Goal: Contribute content: Contribute content

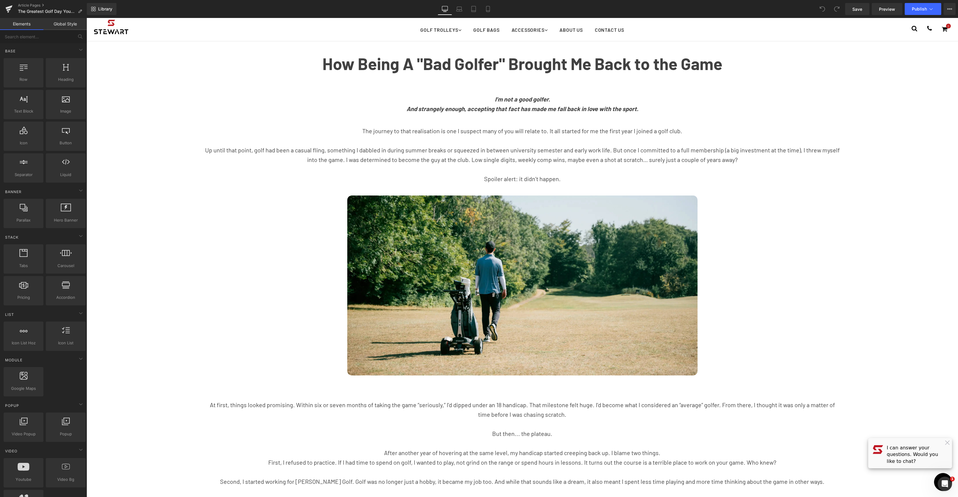
click at [538, 107] on div "I’m not a good golfer. And strangely enough, accepting that fact has made me fa…" at bounding box center [522, 106] width 638 height 25
click at [538, 107] on strong "And strangely enough, accepting that fact has made me fall back in love with th…" at bounding box center [523, 108] width 232 height 7
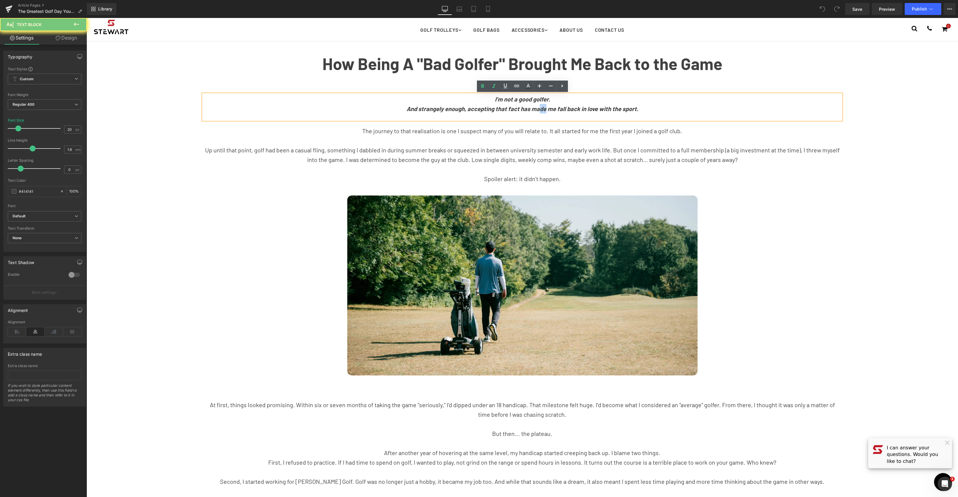
click at [538, 107] on strong "And strangely enough, accepting that fact has made me fall back in love with th…" at bounding box center [523, 108] width 232 height 7
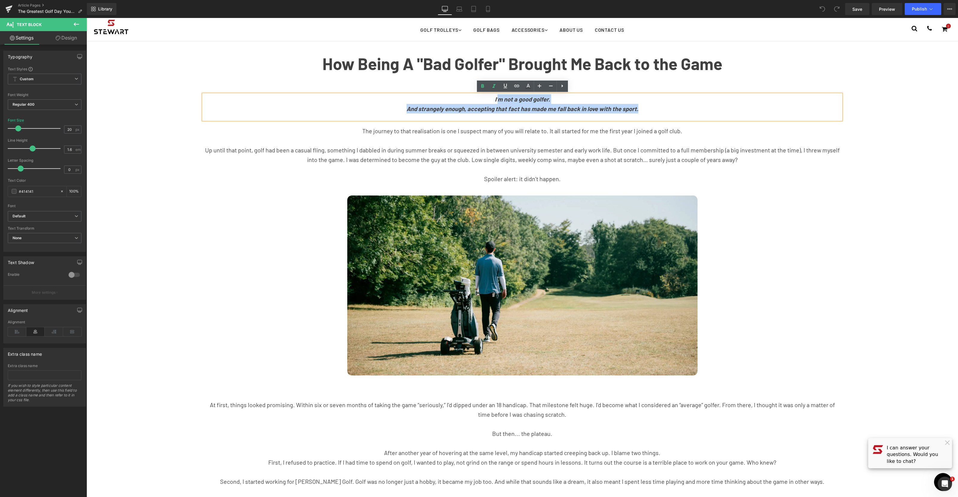
drag, startPoint x: 643, startPoint y: 109, endPoint x: 497, endPoint y: 101, distance: 145.7
click at [497, 101] on div "I’m not a good golfer. And strangely enough, accepting that fact has made me fa…" at bounding box center [522, 106] width 638 height 25
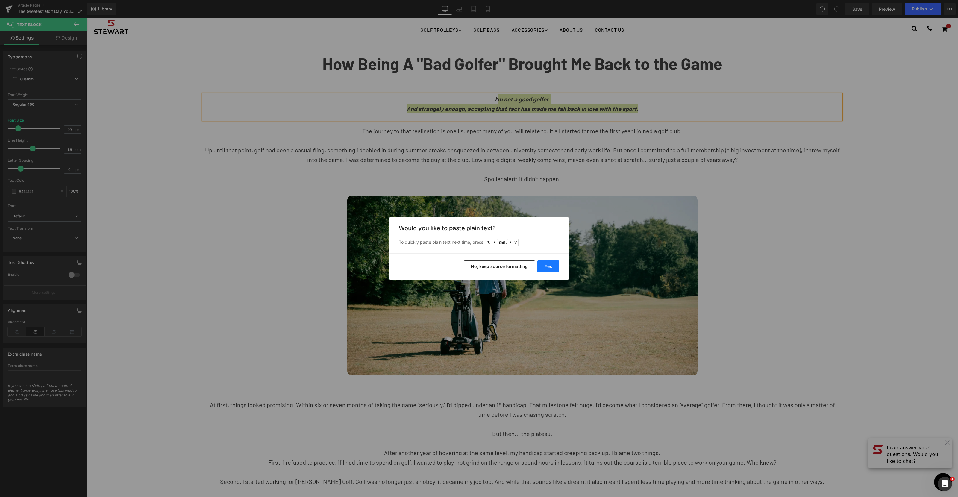
click at [548, 266] on button "Yes" at bounding box center [548, 266] width 22 height 12
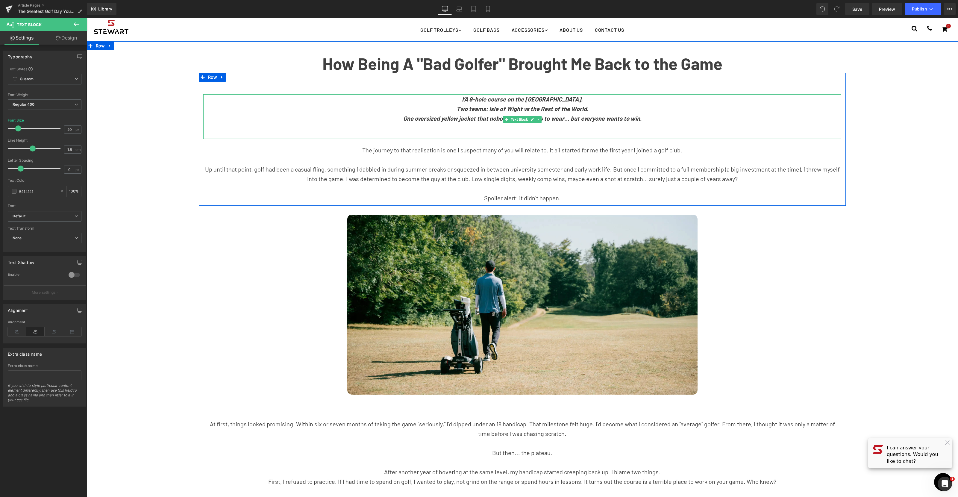
click at [476, 98] on strong "I’A 9-hole course on the [GEOGRAPHIC_DATA]." at bounding box center [522, 99] width 121 height 7
click at [572, 99] on p "A 9-hole course on the [GEOGRAPHIC_DATA]." at bounding box center [522, 99] width 638 height 10
click at [593, 109] on p "Two teams: Isle of Wight vs the Rest of the World." at bounding box center [522, 109] width 638 height 10
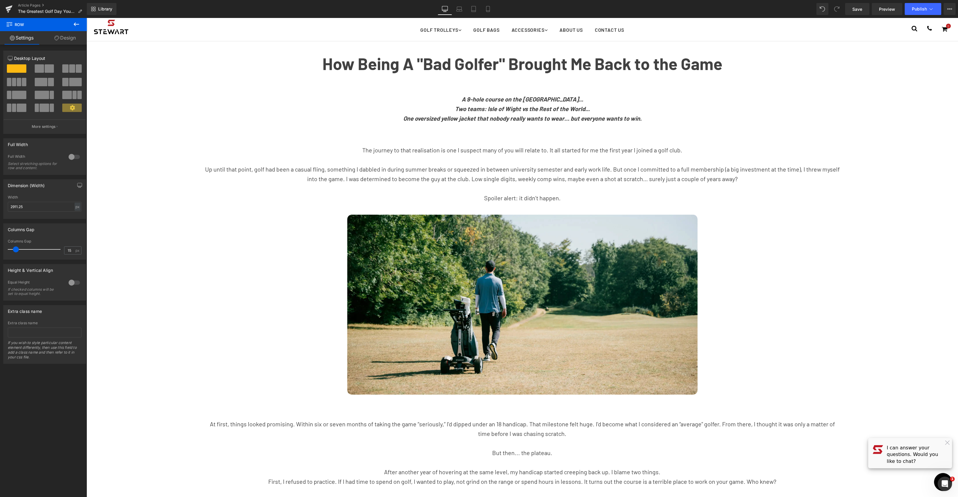
click at [540, 201] on div "The journey to that realisation is one I suspect many of you will relate to. It…" at bounding box center [522, 171] width 638 height 64
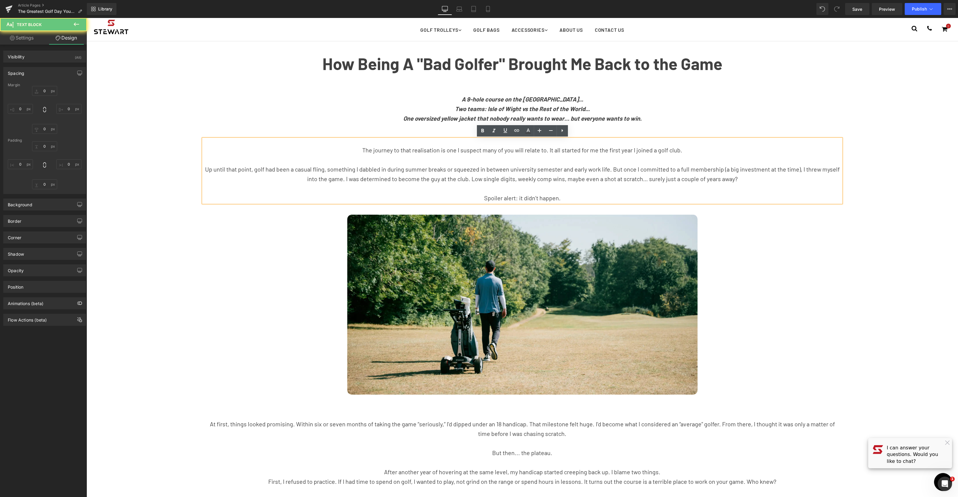
type input "0"
type input "21"
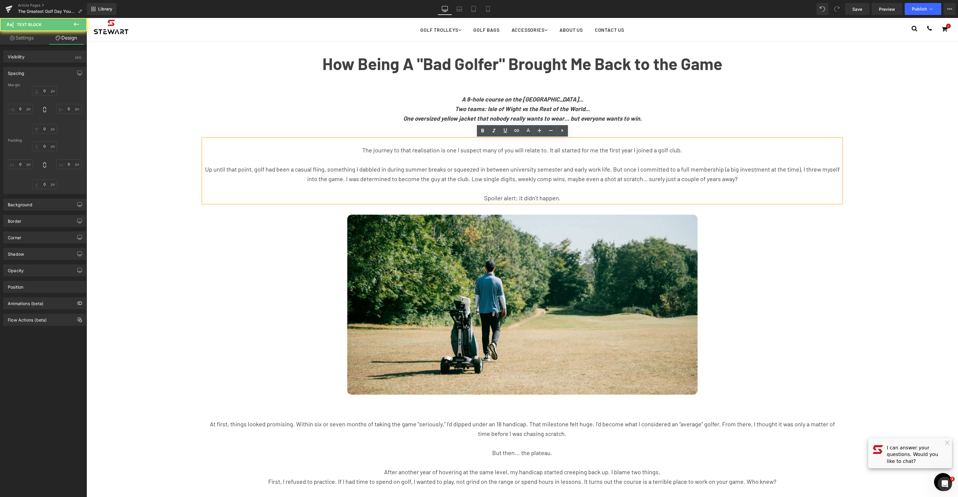
type input "0"
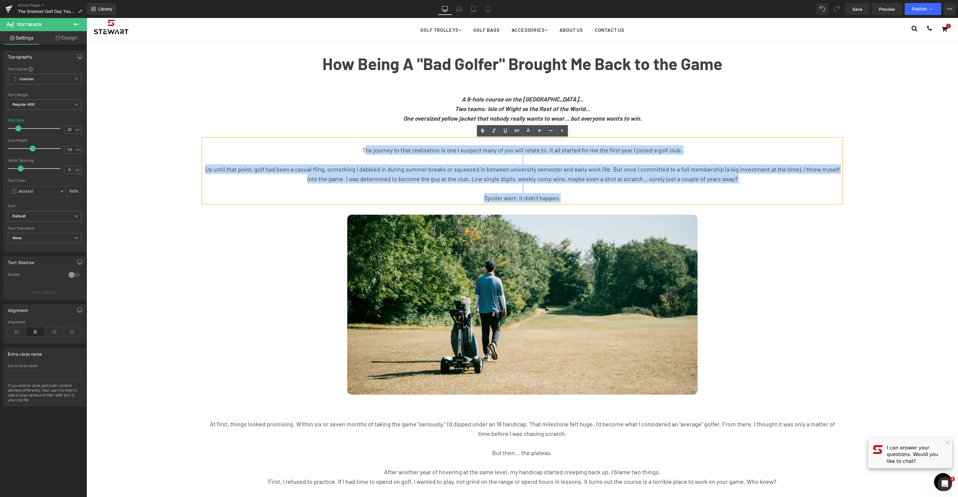
drag, startPoint x: 553, startPoint y: 197, endPoint x: 368, endPoint y: 149, distance: 191.1
click at [368, 149] on div "The journey to that realisation is one I suspect many of you will relate to. It…" at bounding box center [522, 171] width 638 height 64
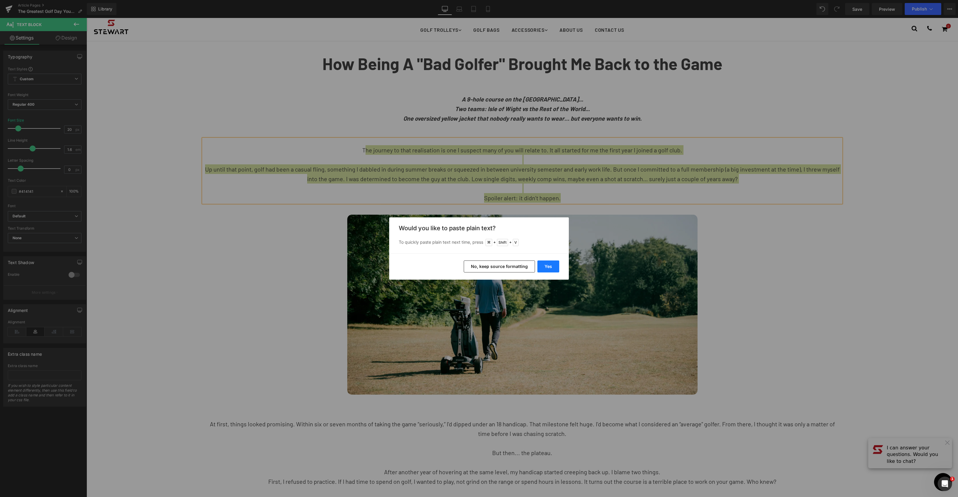
drag, startPoint x: 552, startPoint y: 263, endPoint x: 466, endPoint y: 245, distance: 88.4
click at [552, 263] on button "Yes" at bounding box center [548, 266] width 22 height 12
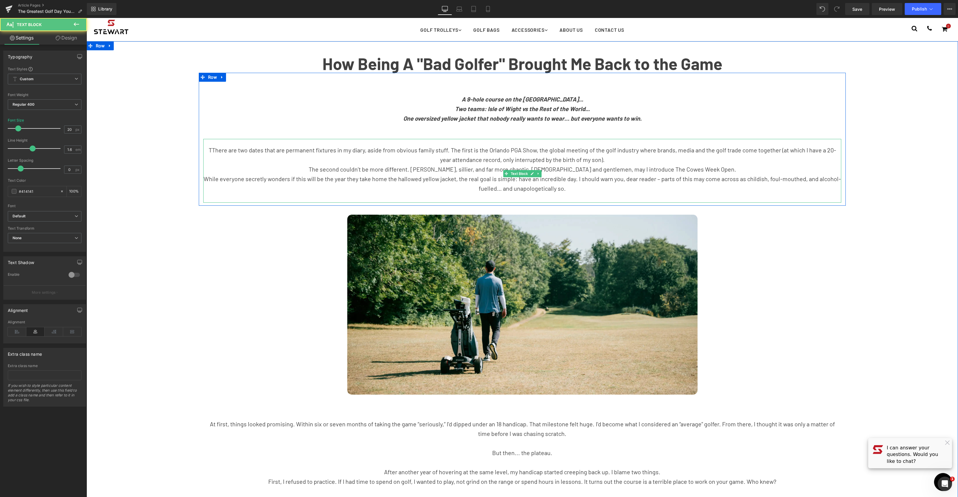
drag, startPoint x: 209, startPoint y: 149, endPoint x: 247, endPoint y: 210, distance: 72.5
click at [209, 149] on span "TThere are two dates that are permanent fixtures in my diary, aside from obviou…" at bounding box center [523, 154] width 628 height 17
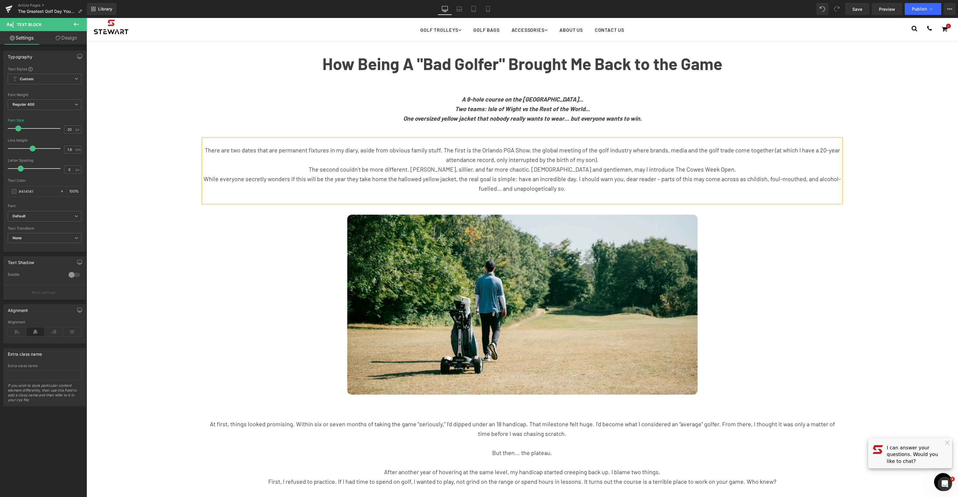
drag, startPoint x: 602, startPoint y: 160, endPoint x: 627, endPoint y: 182, distance: 33.3
click at [602, 160] on p "There are two dates that are permanent fixtures in my diary, aside from obvious…" at bounding box center [522, 154] width 638 height 19
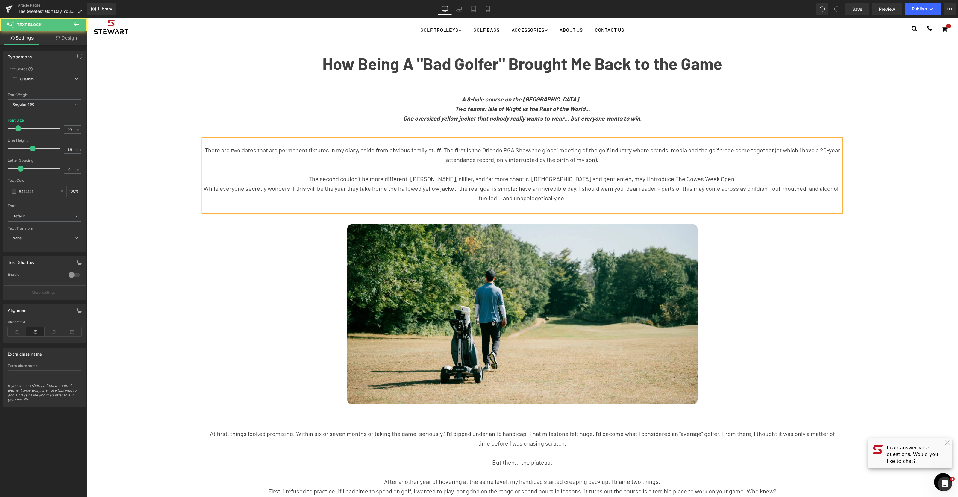
click at [706, 180] on p "The second couldn’t be more different. [PERSON_NAME], sillier, and far more cha…" at bounding box center [522, 179] width 638 height 10
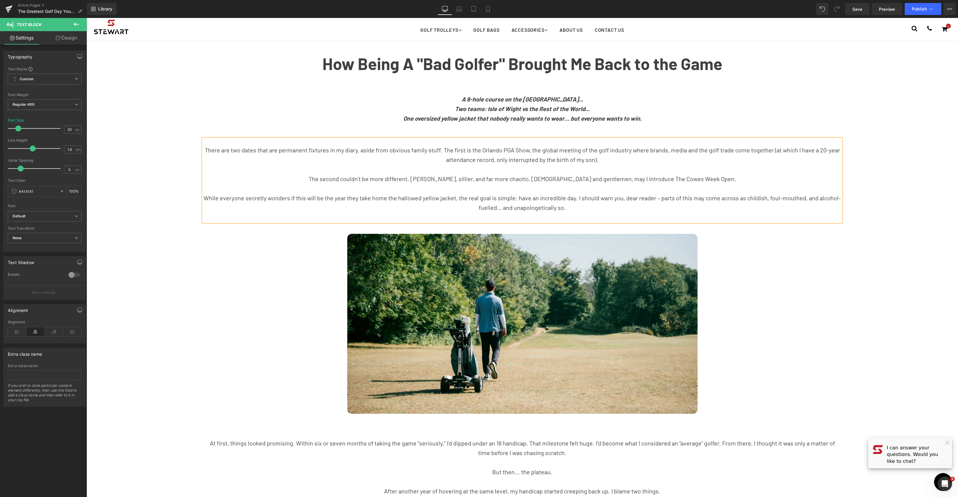
click at [568, 216] on p at bounding box center [522, 217] width 638 height 10
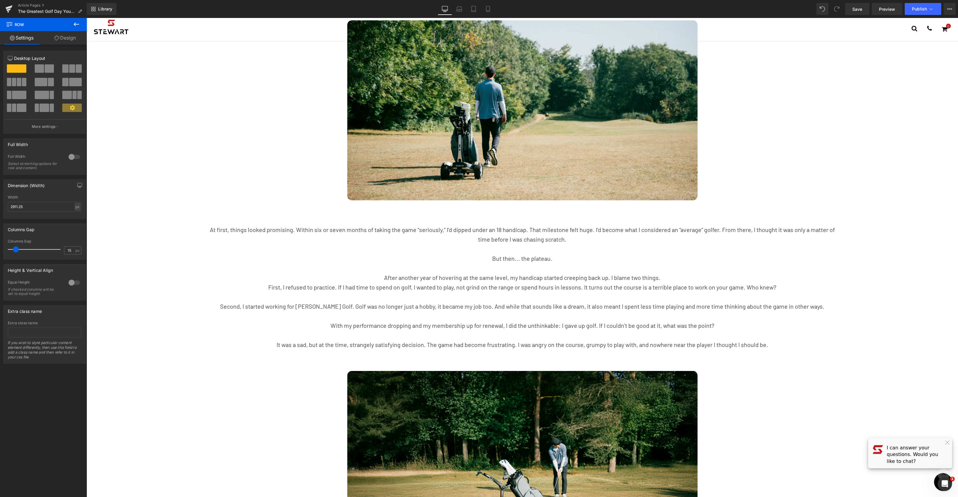
scroll to position [249, 0]
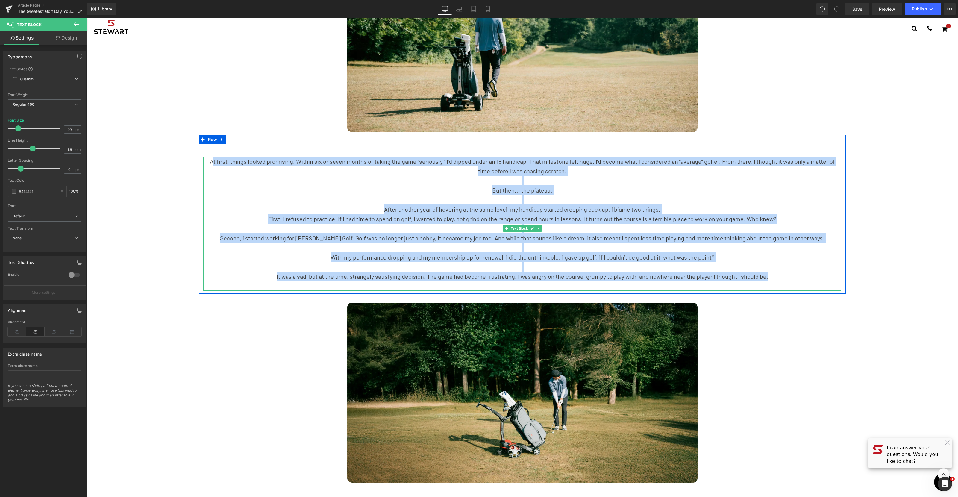
drag, startPoint x: 771, startPoint y: 277, endPoint x: 208, endPoint y: 162, distance: 574.5
click at [208, 162] on div "At first, things looked promising. Within six or seven months of taking the gam…" at bounding box center [522, 224] width 638 height 134
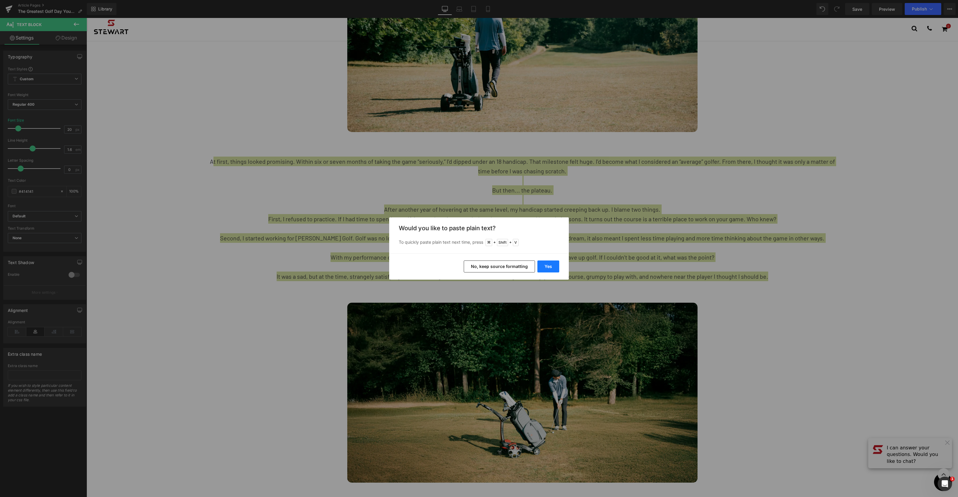
click at [554, 263] on button "Yes" at bounding box center [548, 266] width 22 height 12
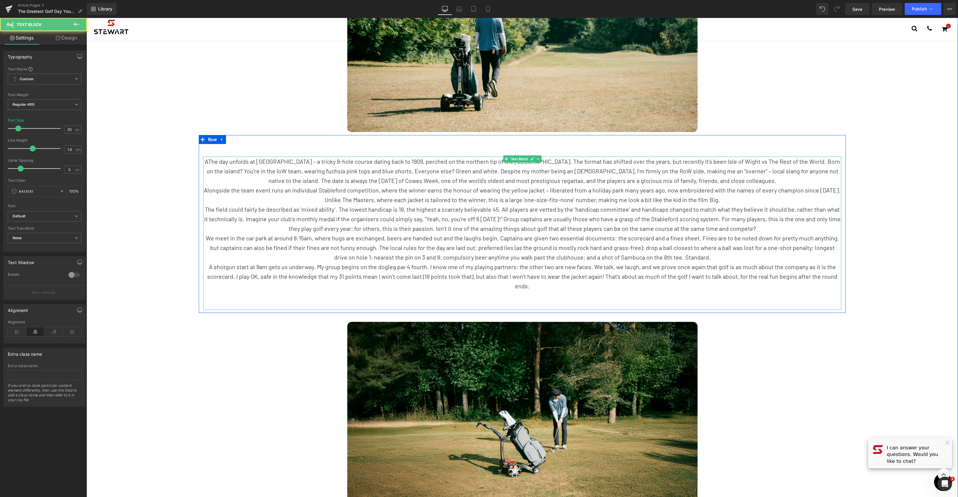
click at [209, 160] on p "AThe day unfolds at [GEOGRAPHIC_DATA] – a tricky 9-hole course dating back to 1…" at bounding box center [522, 171] width 638 height 29
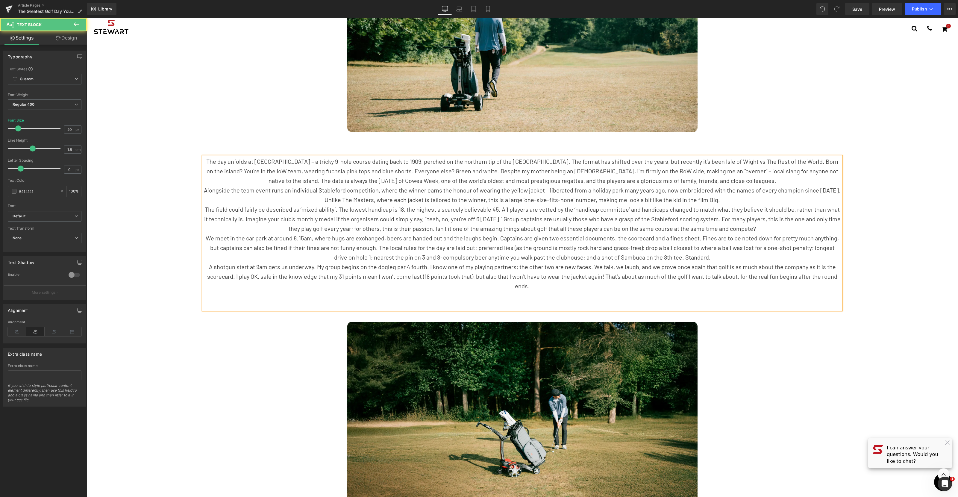
click at [741, 181] on p "The day unfolds at [GEOGRAPHIC_DATA] – a tricky 9-hole course dating back to 19…" at bounding box center [522, 171] width 638 height 29
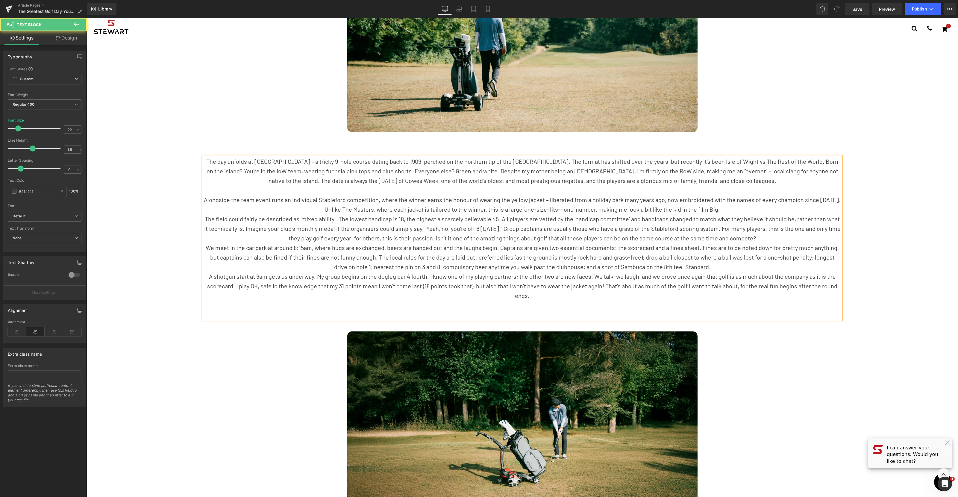
click at [531, 233] on p "The field could fairly be described as ‘mixed ability’. The lowest handicap is …" at bounding box center [522, 228] width 638 height 29
click at [729, 208] on p "Alongside the team event runs an individual Stableford competition, where the w…" at bounding box center [522, 204] width 638 height 19
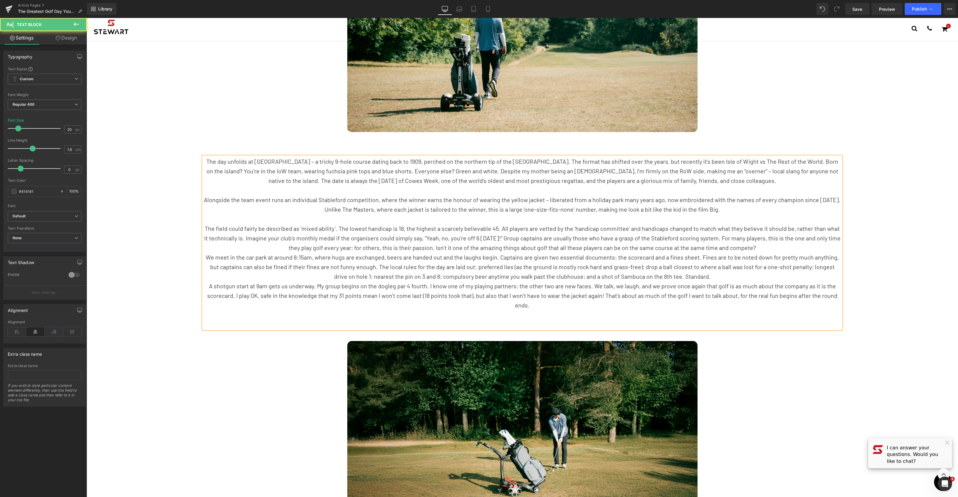
click at [755, 248] on p "The field could fairly be described as ‘mixed ability’. The lowest handicap is …" at bounding box center [522, 238] width 638 height 29
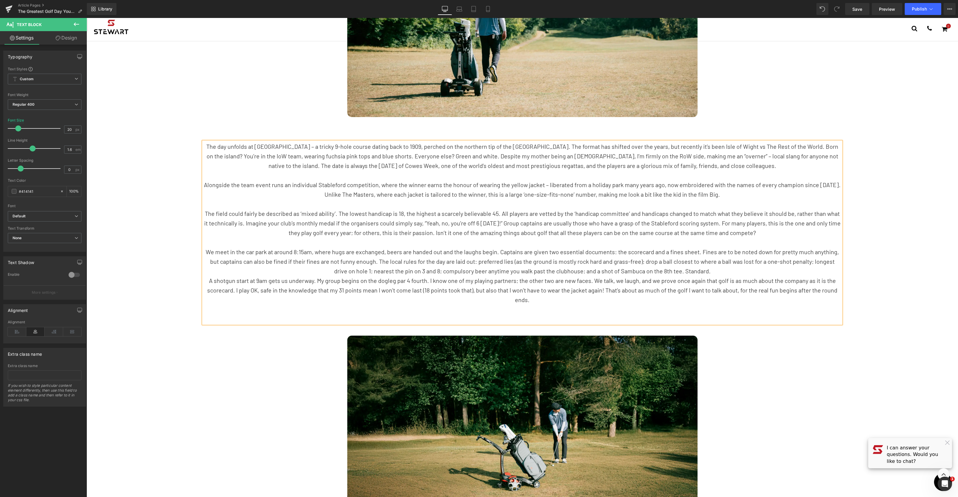
scroll to position [266, 0]
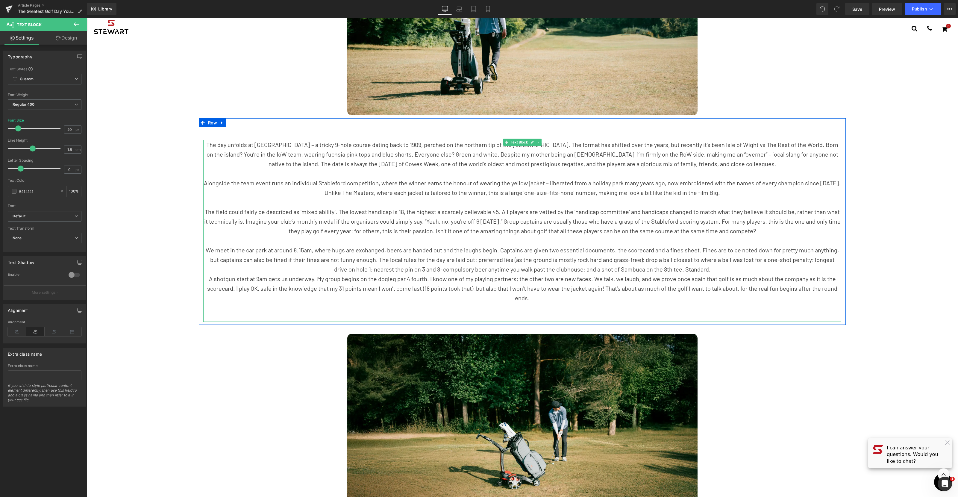
click at [710, 268] on p "We meet in the car park at around 8:15am, where hugs are exchanged, beers are h…" at bounding box center [522, 259] width 638 height 29
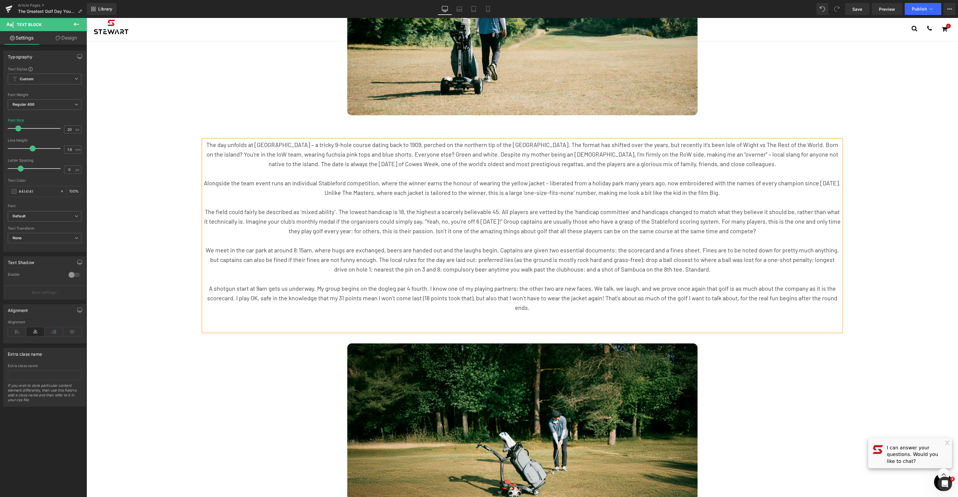
click at [523, 322] on div "The day unfolds at [GEOGRAPHIC_DATA] – a tricky 9-hole course dating back to 19…" at bounding box center [522, 236] width 638 height 192
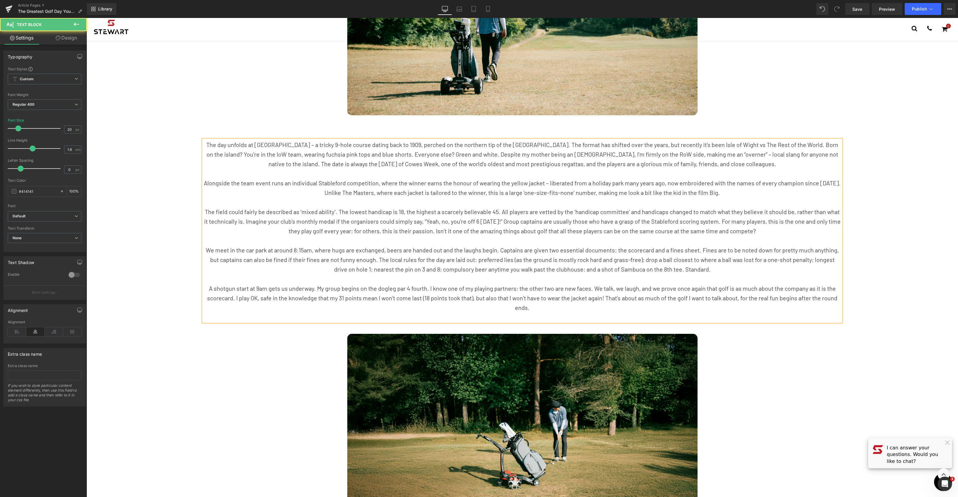
click at [525, 314] on div "The day unfolds at [GEOGRAPHIC_DATA] – a tricky 9-hole course dating back to 19…" at bounding box center [522, 231] width 638 height 182
click at [801, 391] on div "How Being A "Bad Golfer" Brought Me Back to the Game Heading A 9-hole course on…" at bounding box center [523, 457] width 872 height 1383
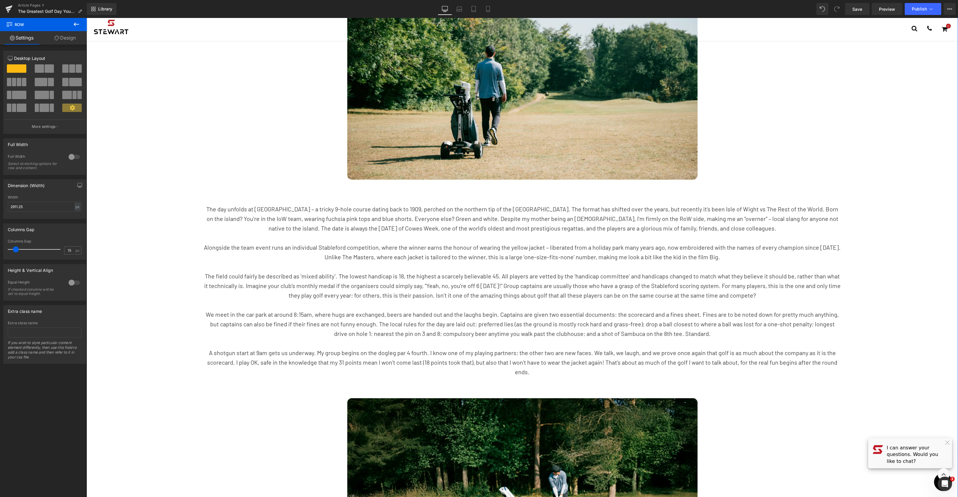
scroll to position [0, 0]
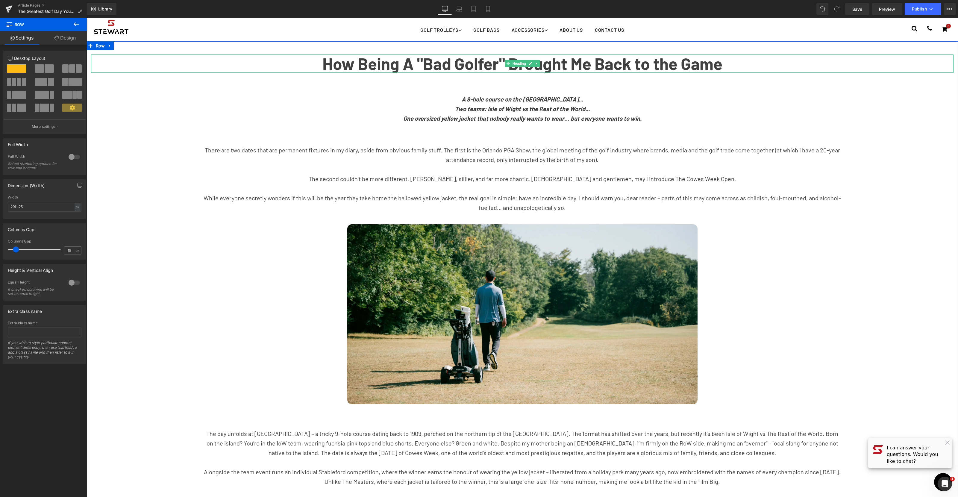
click at [582, 64] on strong "How Being A "Bad Golfer" Brought Me Back to the Game" at bounding box center [522, 64] width 400 height 20
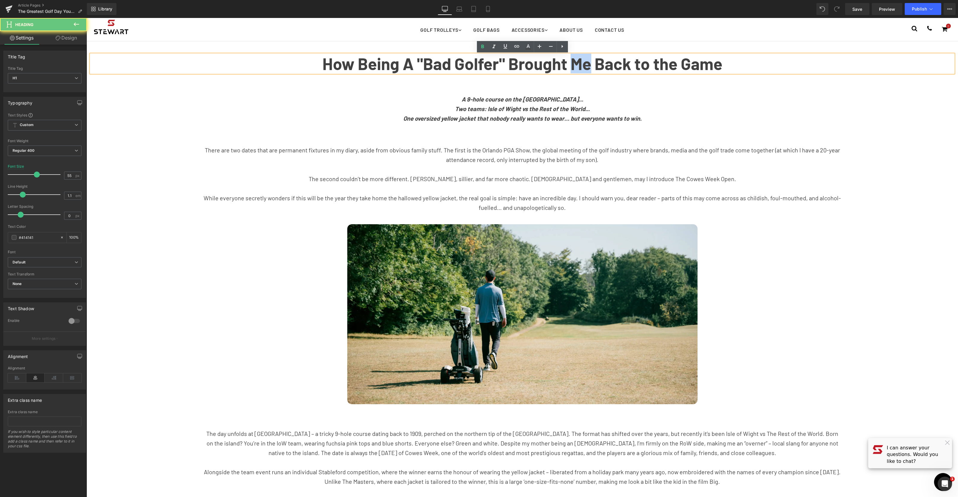
click at [582, 64] on strong "How Being A "Bad Golfer" Brought Me Back to the Game" at bounding box center [522, 64] width 400 height 20
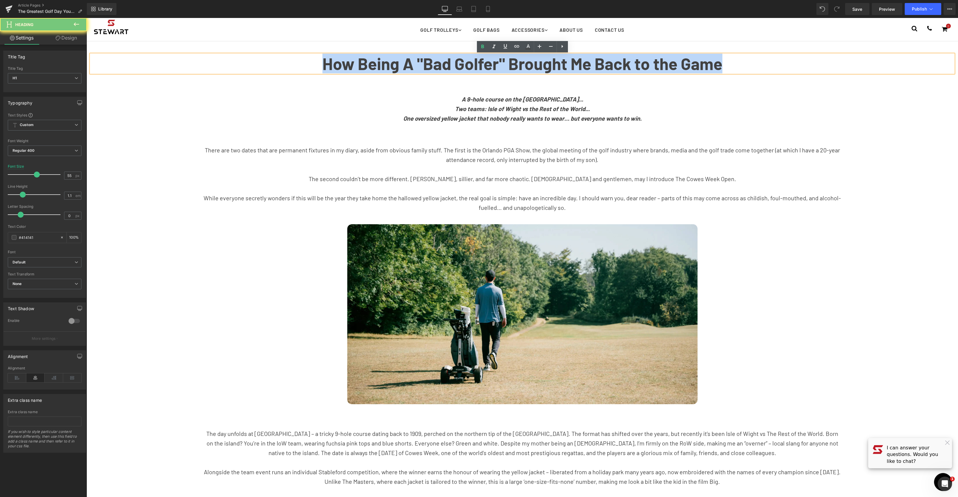
click at [582, 64] on strong "How Being A "Bad Golfer" Brought Me Back to the Game" at bounding box center [522, 64] width 400 height 20
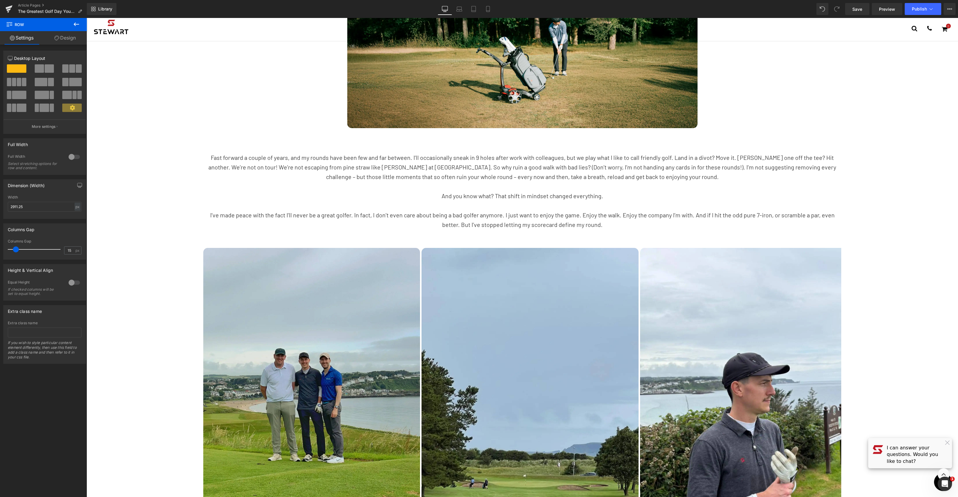
scroll to position [656, 0]
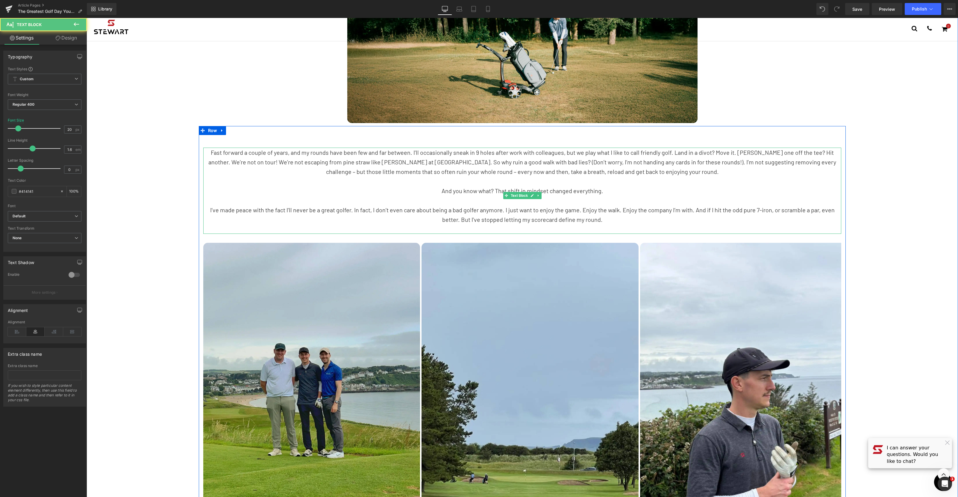
click at [599, 221] on p "I’ve made peace with the fact I’ll never be a great golfer. In fact, I don’t ev…" at bounding box center [522, 214] width 638 height 19
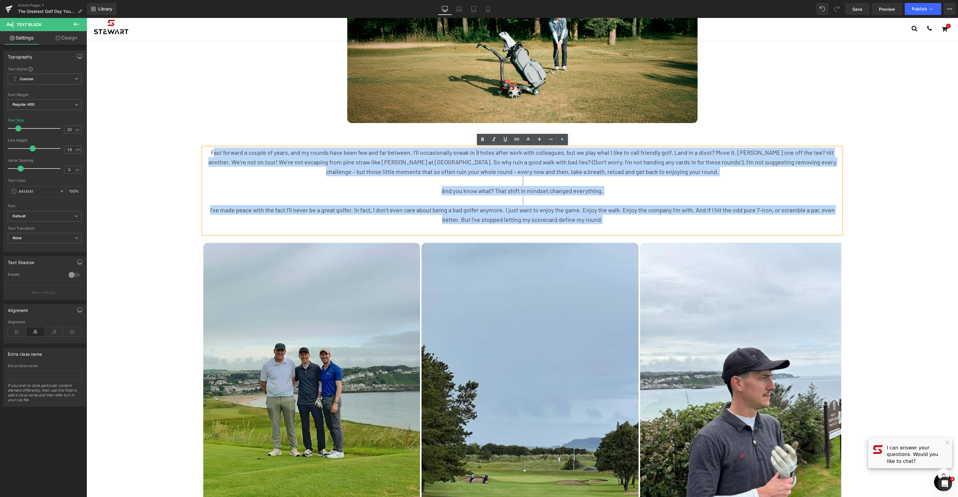
drag, startPoint x: 594, startPoint y: 219, endPoint x: 209, endPoint y: 151, distance: 391.0
click at [209, 151] on div "Fast forward a couple of years, and my rounds have been few and far between. I’…" at bounding box center [522, 191] width 638 height 86
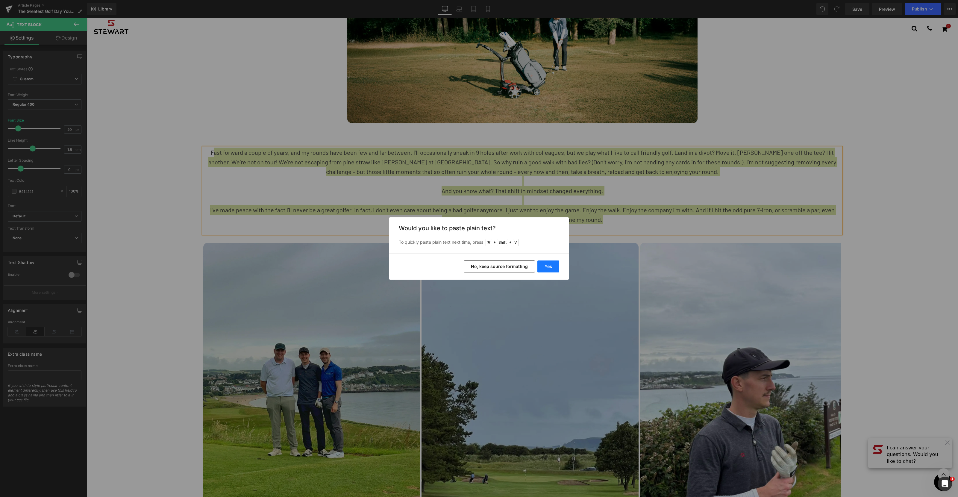
click at [546, 265] on button "Yes" at bounding box center [548, 266] width 22 height 12
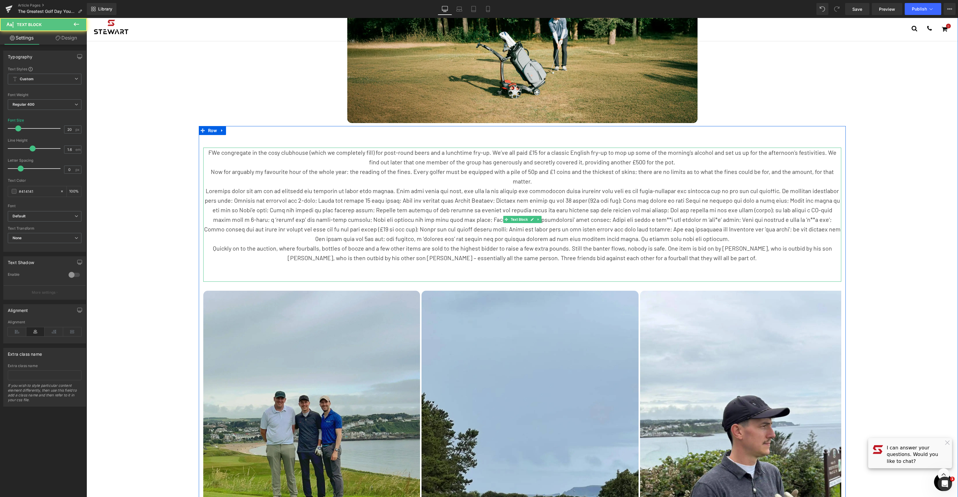
drag, startPoint x: 210, startPoint y: 153, endPoint x: 213, endPoint y: 167, distance: 14.6
click at [210, 153] on p "FWe congregate in the cosy clubhouse (which we completely fill) for post-round …" at bounding box center [522, 157] width 638 height 19
click at [679, 162] on p "We congregate in the cosy clubhouse (which we completely fill) for post-round b…" at bounding box center [522, 157] width 638 height 19
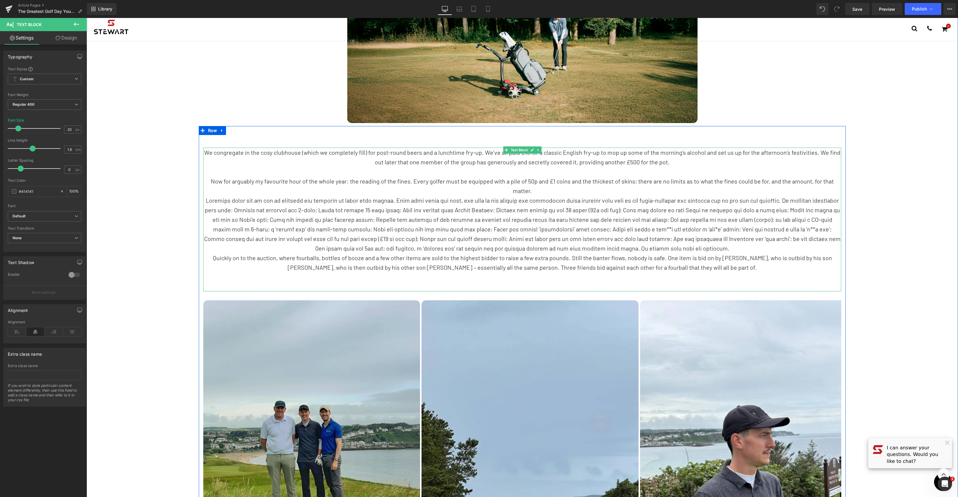
click at [563, 190] on p "Now for arguably my favourite hour of the whole year: the reading of the fines.…" at bounding box center [522, 185] width 638 height 19
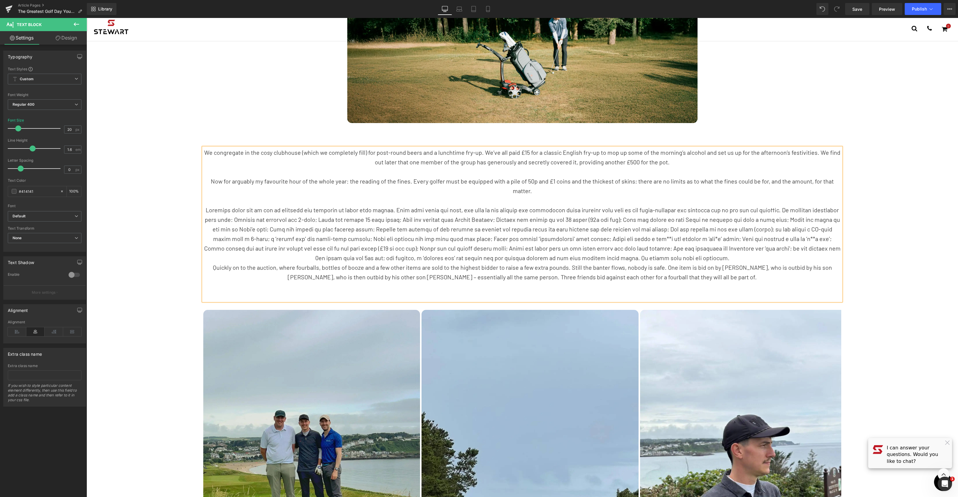
click at [661, 257] on p at bounding box center [522, 233] width 638 height 57
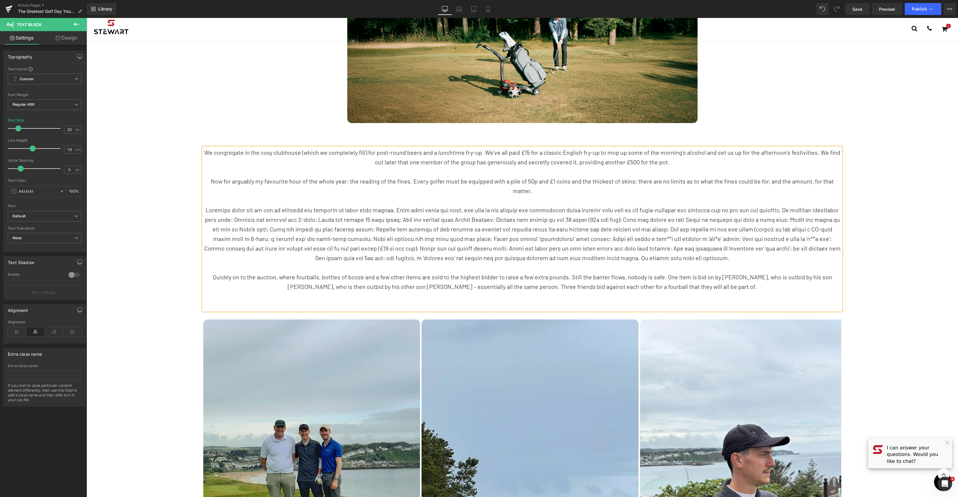
drag, startPoint x: 508, startPoint y: 299, endPoint x: 532, endPoint y: 300, distance: 24.0
click at [508, 299] on p at bounding box center [522, 296] width 638 height 10
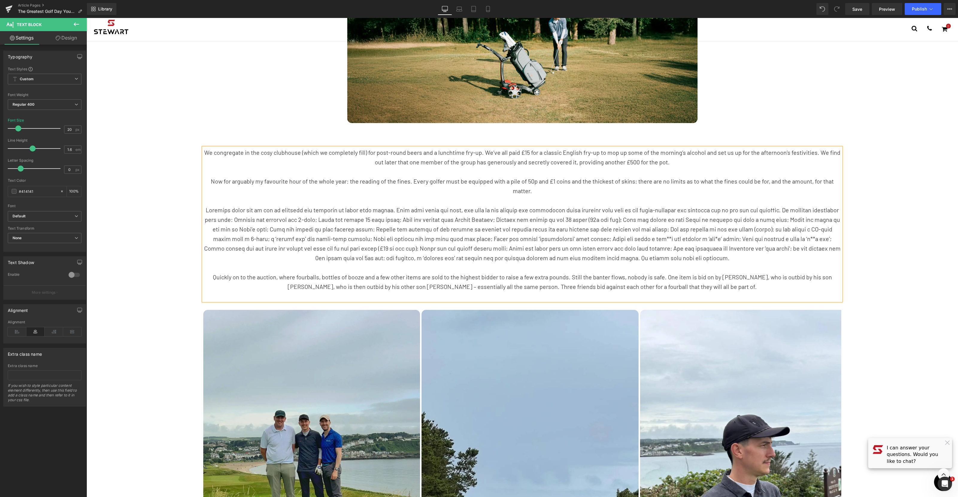
click at [621, 287] on p "Quickly on to the auction, where fourballs, bottles of booze and a few other it…" at bounding box center [522, 281] width 638 height 19
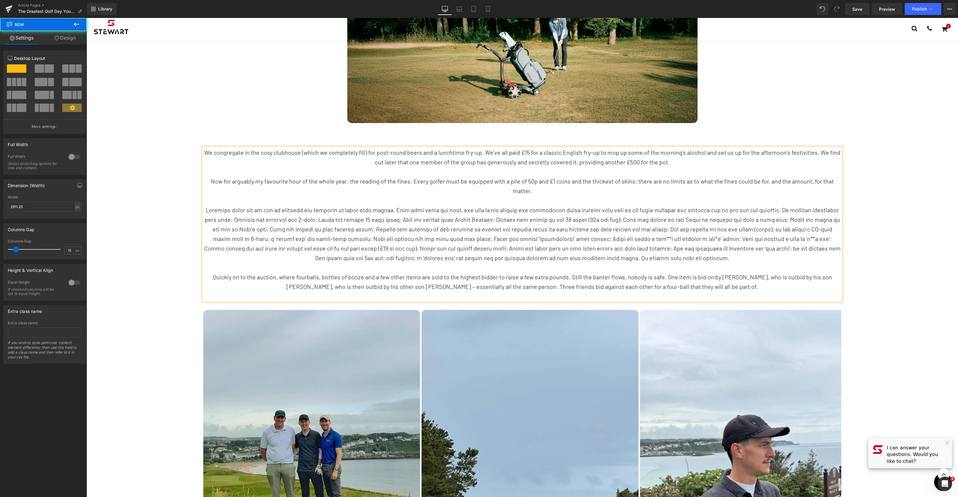
click at [926, 273] on div "If Carlsberg Did Golf Days (Not A Sponsor) Heading A 9-hole course on the [GEOG…" at bounding box center [523, 100] width 872 height 1450
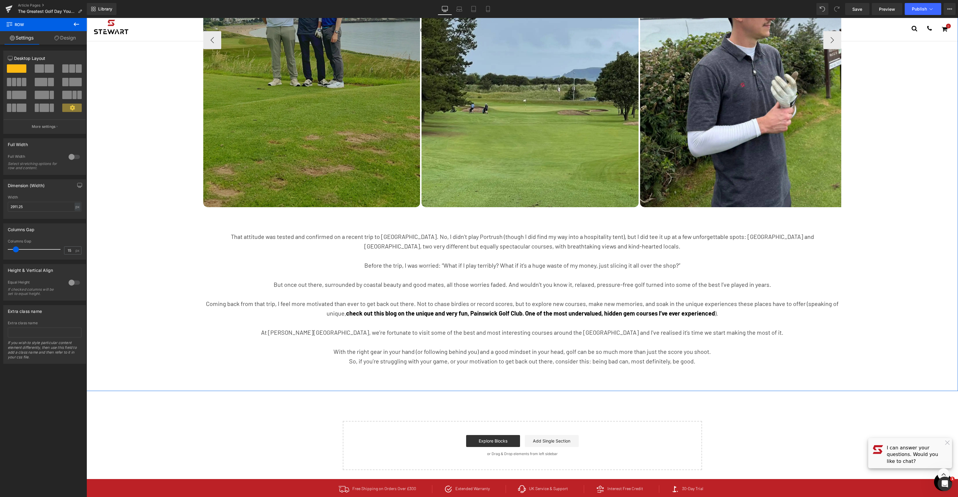
scroll to position [1111, 0]
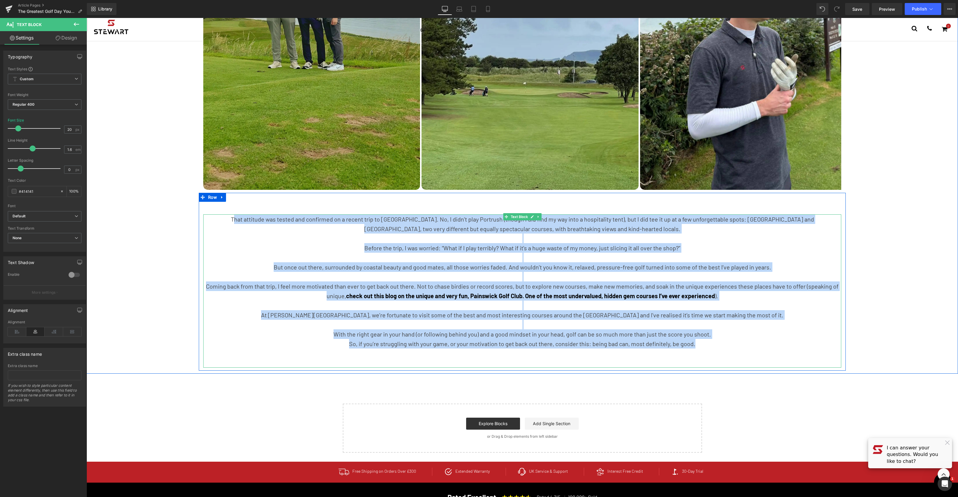
drag, startPoint x: 700, startPoint y: 344, endPoint x: 215, endPoint y: 219, distance: 501.5
click at [215, 219] on div "That attitude was tested and confirmed on a recent trip to [GEOGRAPHIC_DATA]. N…" at bounding box center [522, 290] width 638 height 153
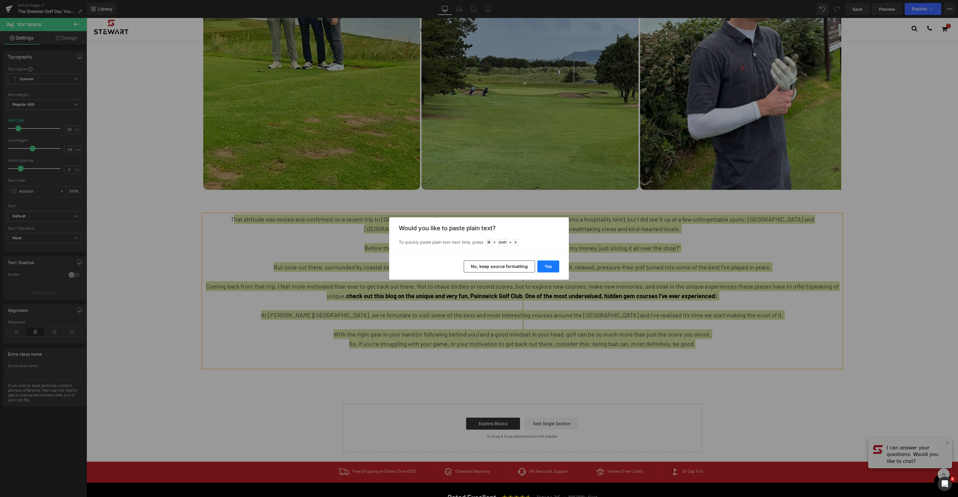
click at [545, 266] on button "Yes" at bounding box center [548, 266] width 22 height 12
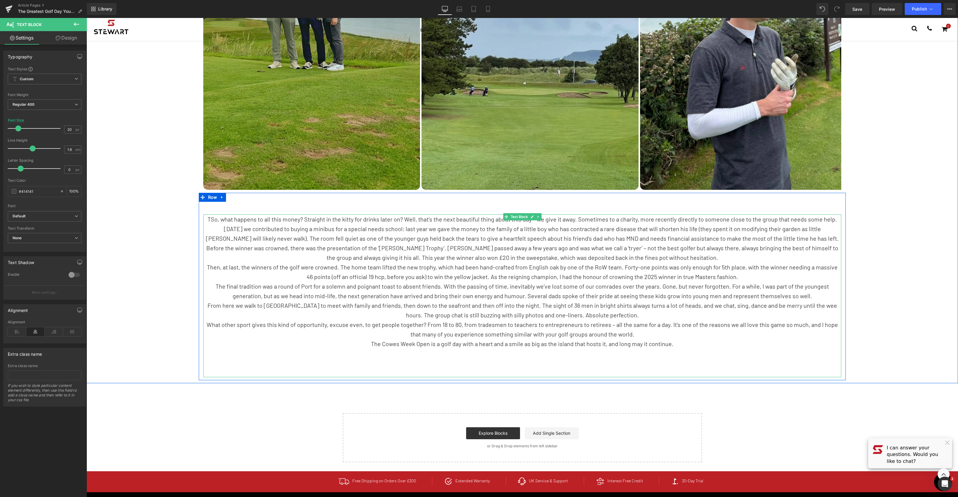
click at [206, 218] on p "TSo, what happens to all this money? Straight in the kitty for drinks later on?…" at bounding box center [522, 228] width 638 height 29
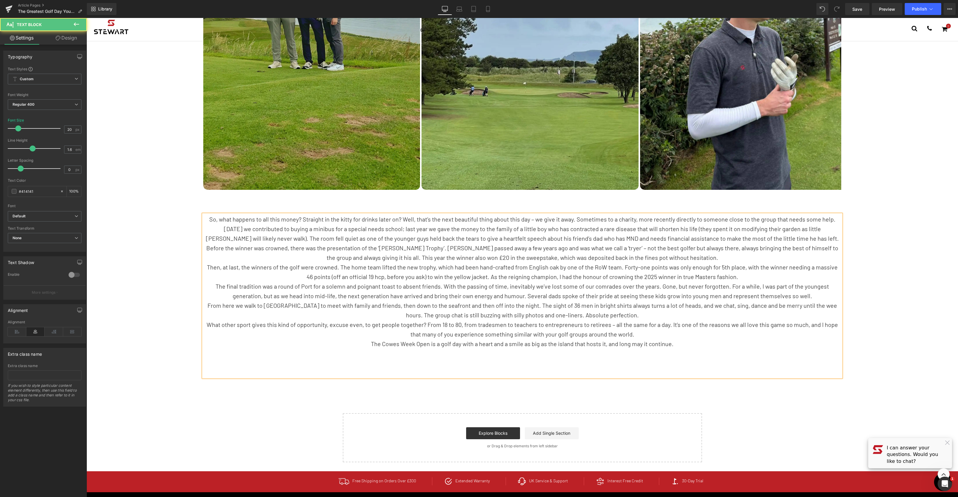
click at [815, 238] on p "So, what happens to all this money? Straight in the kitty for drinks later on? …" at bounding box center [522, 228] width 638 height 29
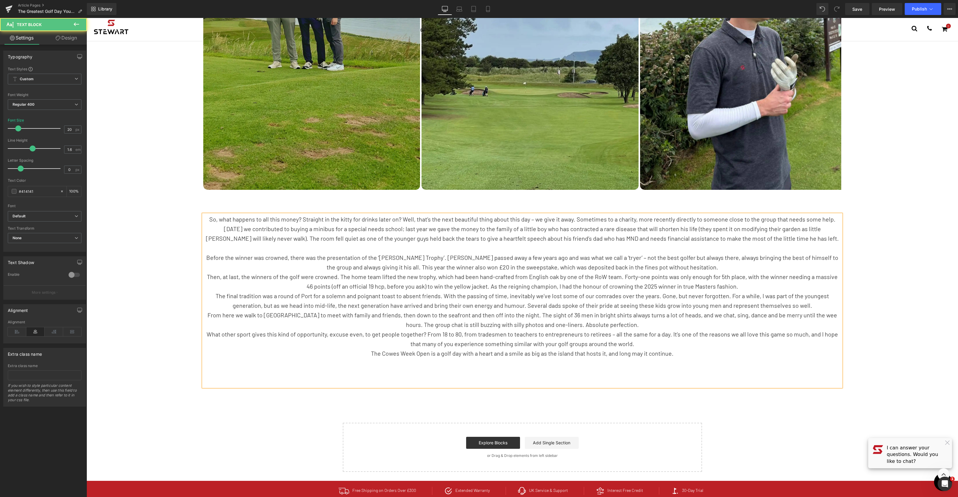
click at [702, 268] on p "Before the winner was crowned, there was the presentation of the ‘[PERSON_NAME]…" at bounding box center [522, 262] width 638 height 19
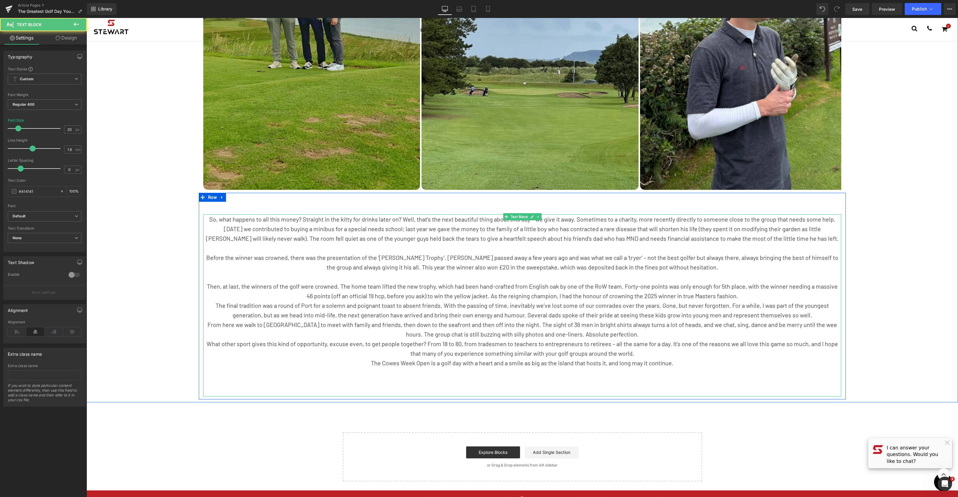
click at [737, 297] on p "Then, at last, the winners of the golf were crowned. The home team lifted the n…" at bounding box center [522, 290] width 638 height 19
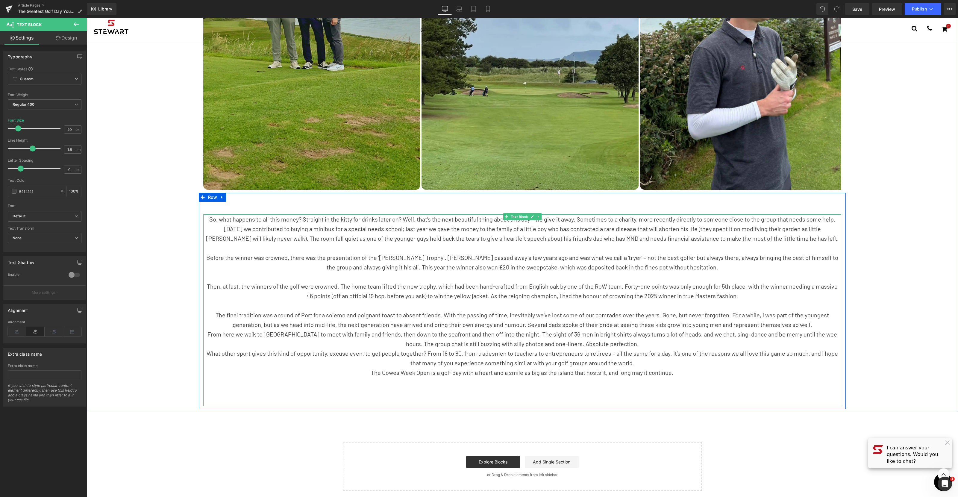
click at [814, 324] on p "The final tradition was a round of Port for a solemn and poignant toast to abse…" at bounding box center [522, 319] width 638 height 19
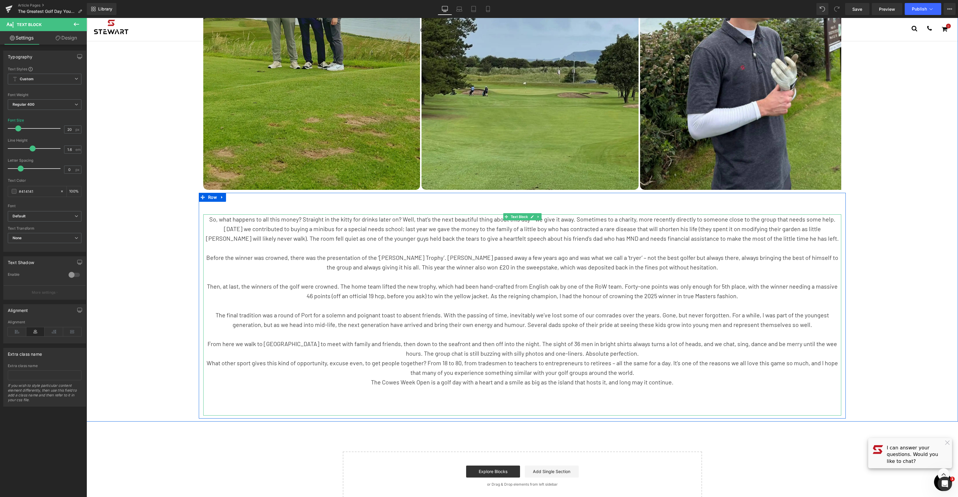
click at [637, 355] on p "From here we walk to [GEOGRAPHIC_DATA] to meet with family and friends, then do…" at bounding box center [522, 348] width 638 height 19
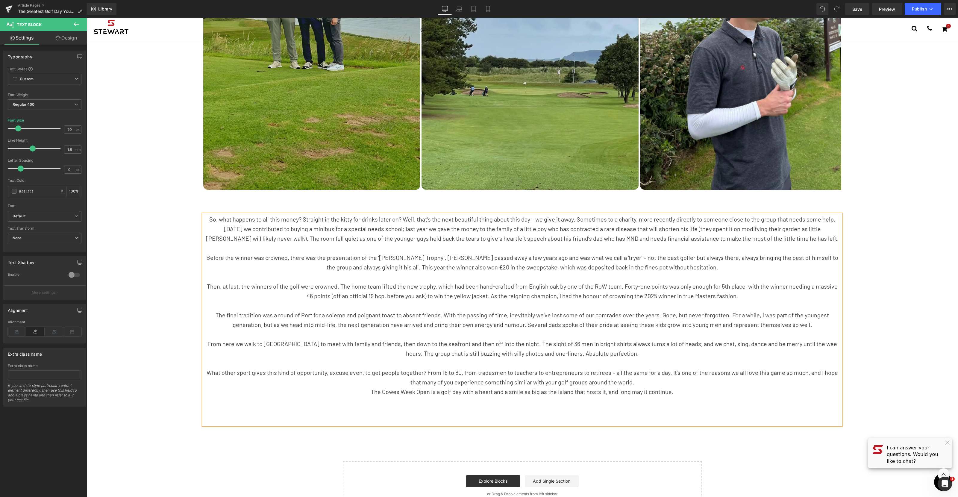
click at [638, 381] on p "What other sport gives this kind of opportunity, excuse even, to get people tog…" at bounding box center [522, 377] width 638 height 19
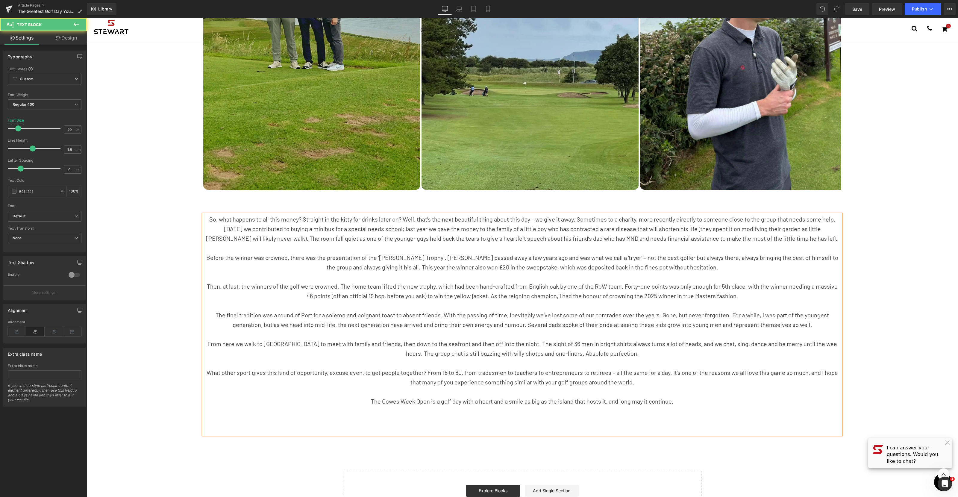
click at [710, 404] on p "The Cowes Week Open is a golf day with a heart and a smile as big as the island…" at bounding box center [522, 401] width 638 height 10
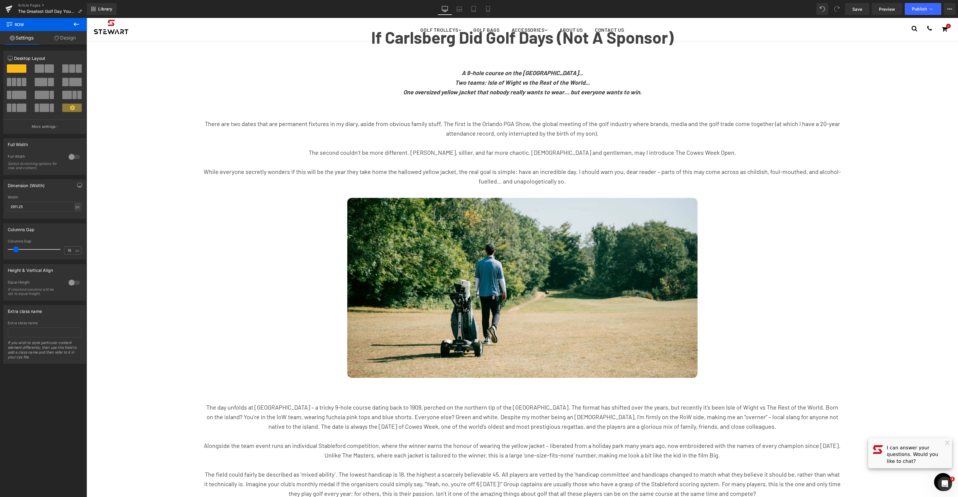
scroll to position [0, 0]
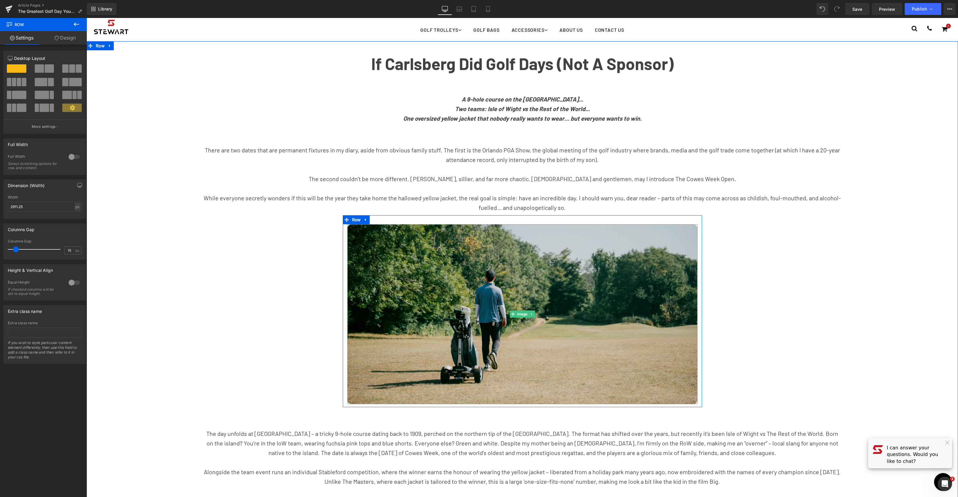
click at [533, 299] on img at bounding box center [522, 314] width 350 height 180
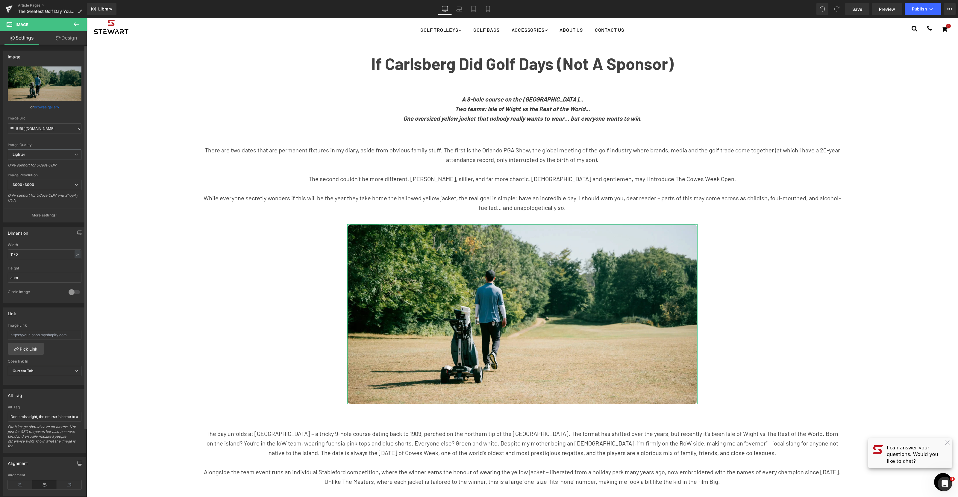
click at [51, 109] on link "Browse gallery" at bounding box center [46, 107] width 25 height 10
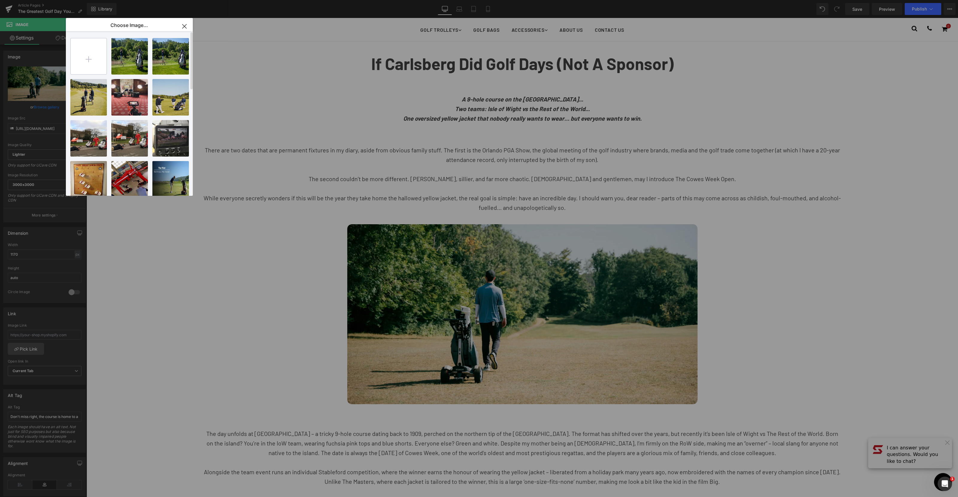
click at [87, 55] on input "file" at bounding box center [89, 56] width 36 height 36
type input "C:\fakepath\Pink Team-follow copy.webp"
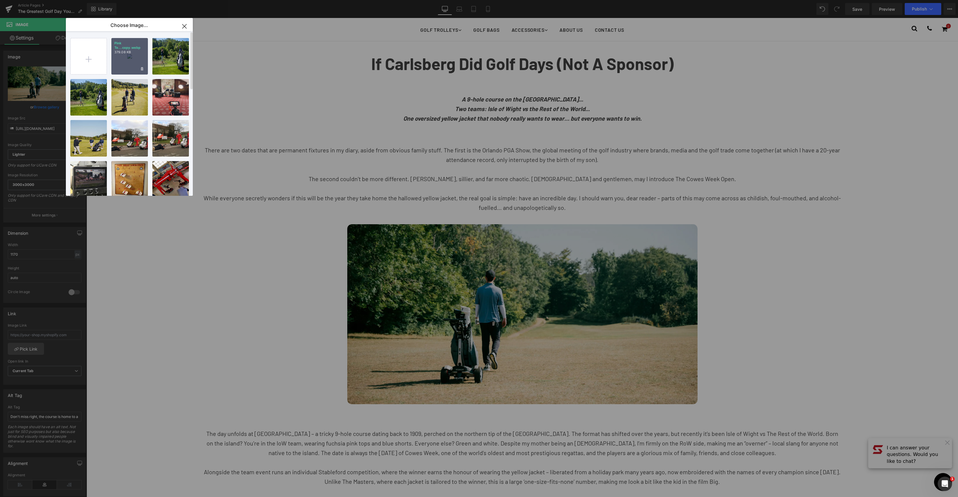
click at [123, 56] on div "Pink Te...copy.webp 379.08 KB" at bounding box center [129, 56] width 37 height 37
type input "[URL][DOMAIN_NAME]"
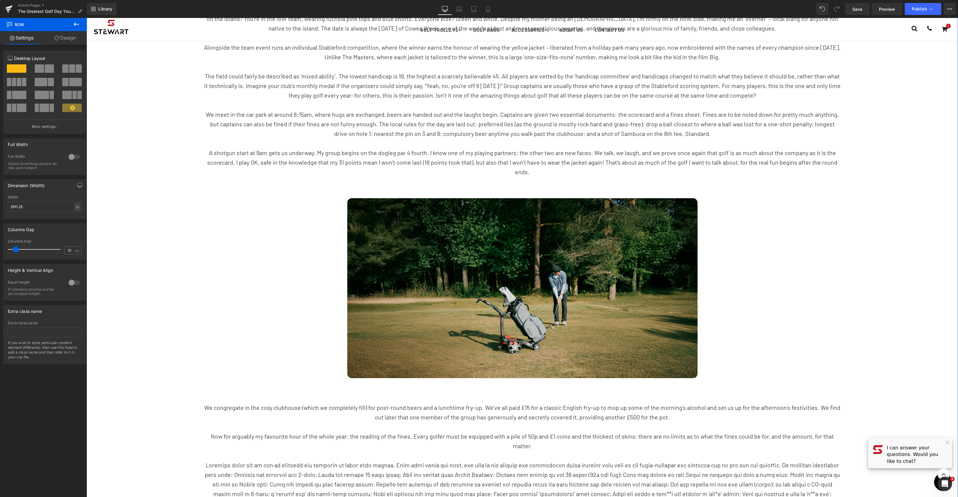
scroll to position [402, 0]
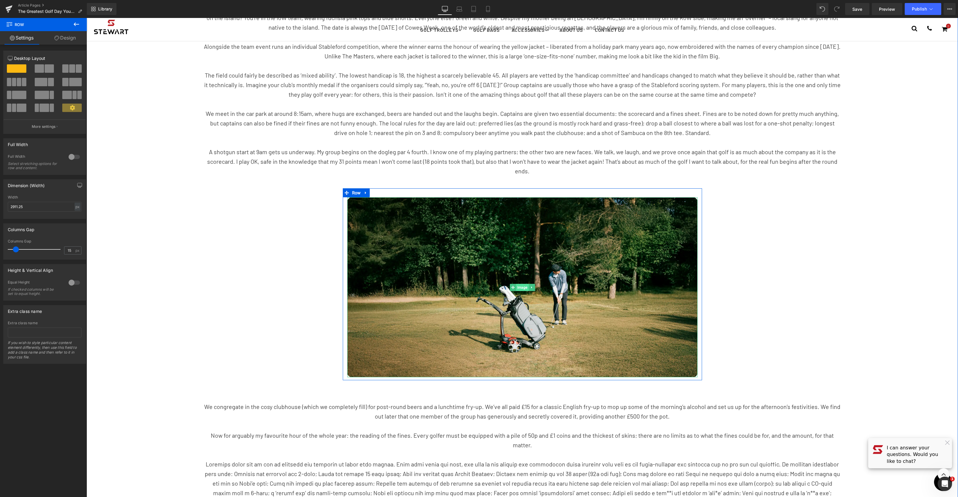
click at [523, 288] on span "Image" at bounding box center [522, 287] width 13 height 7
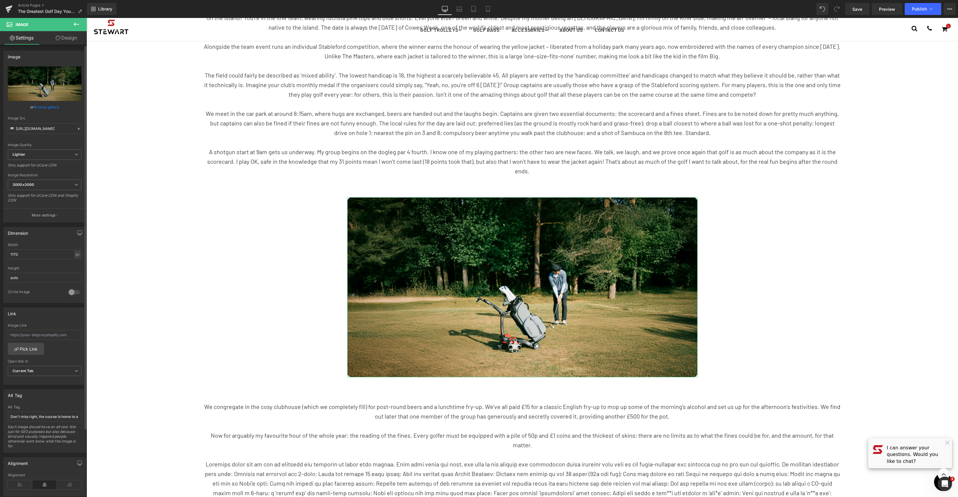
click at [48, 105] on link "Browse gallery" at bounding box center [46, 107] width 25 height 10
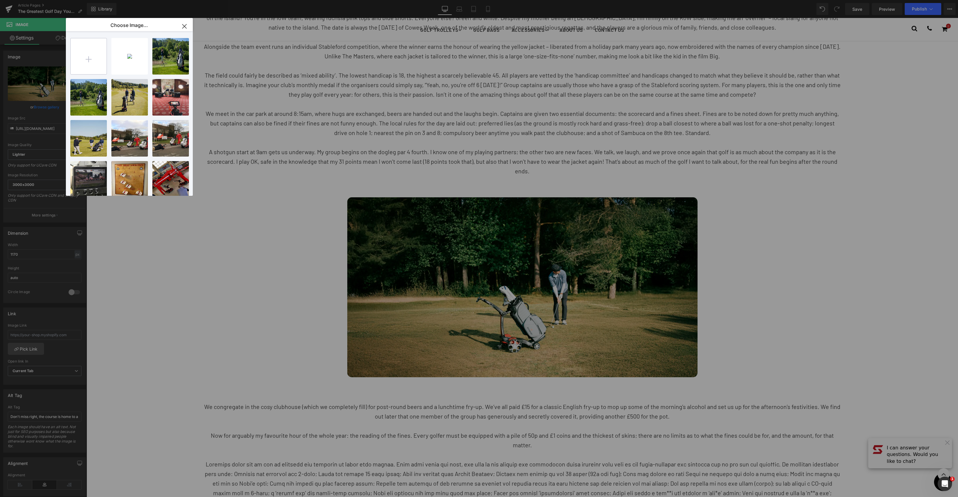
click at [93, 59] on input "file" at bounding box center [89, 56] width 36 height 36
type input "C:\fakepath\mark yellow jacket copy.webp"
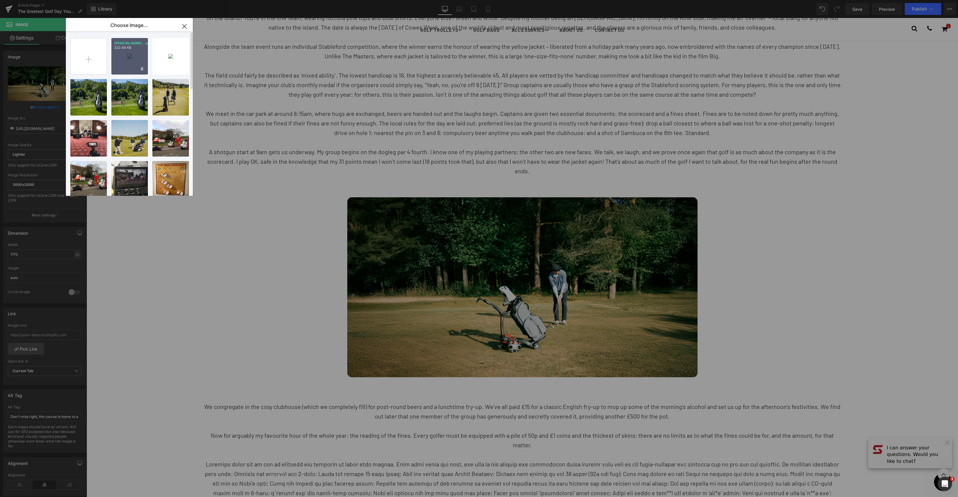
click at [134, 55] on div "[PERSON_NAME]...copy.webp 222.46 KB" at bounding box center [129, 56] width 37 height 37
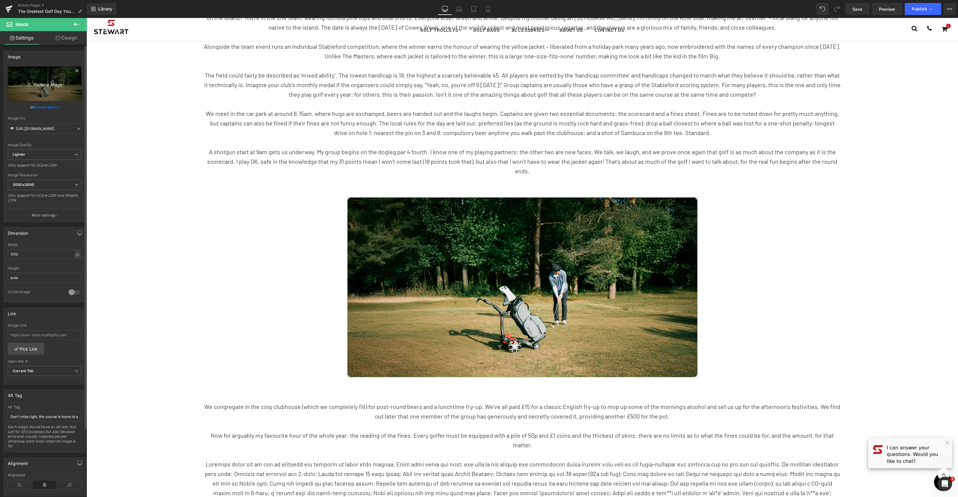
click at [44, 86] on icon "Replace Image" at bounding box center [45, 83] width 48 height 7
click at [46, 104] on link "Browse gallery" at bounding box center [46, 107] width 25 height 10
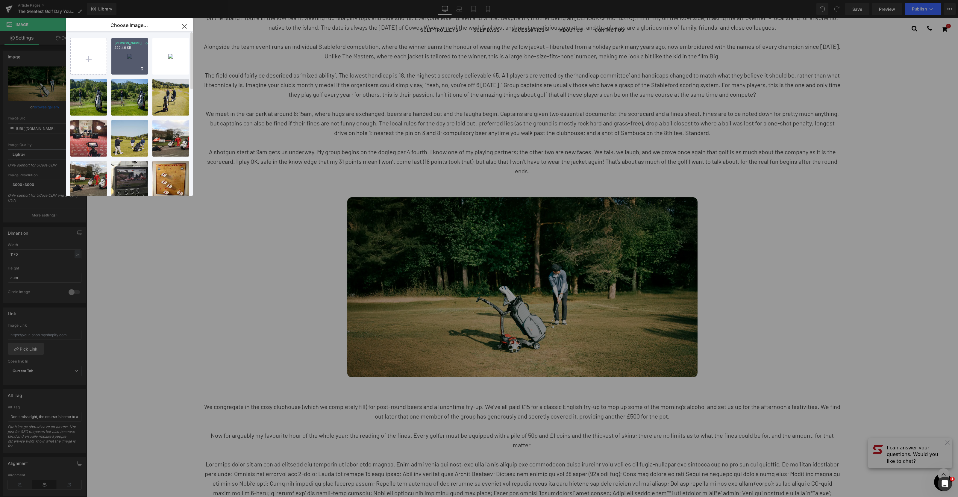
click at [143, 50] on p "222.46 KB" at bounding box center [129, 48] width 31 height 4
type input "[URL][DOMAIN_NAME]"
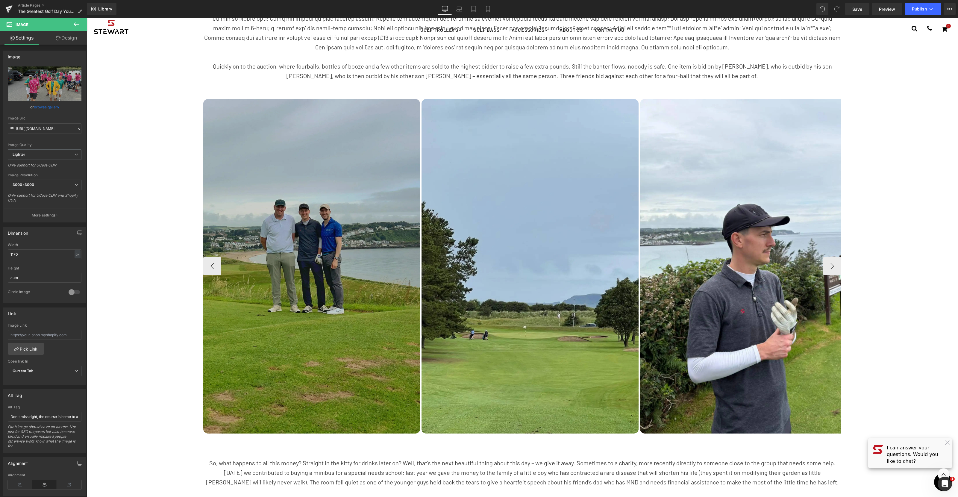
scroll to position [876, 0]
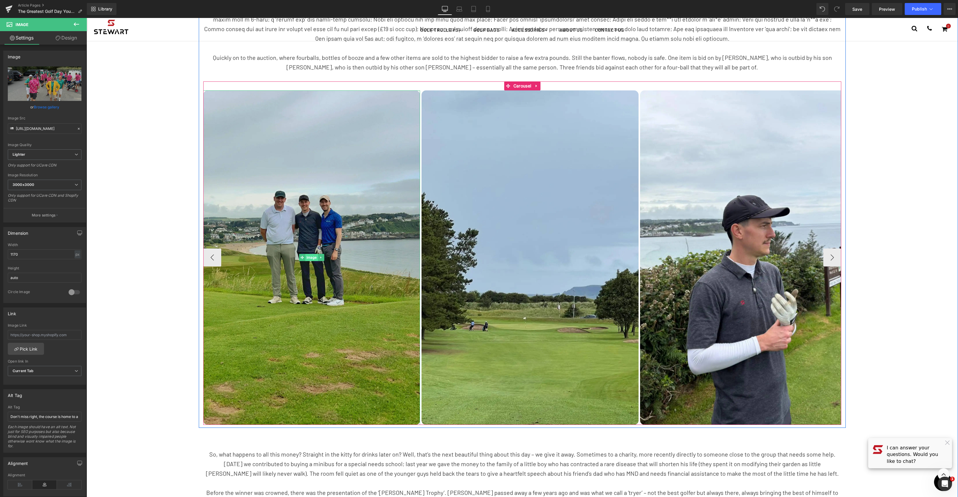
click at [312, 256] on span "Image" at bounding box center [311, 257] width 13 height 7
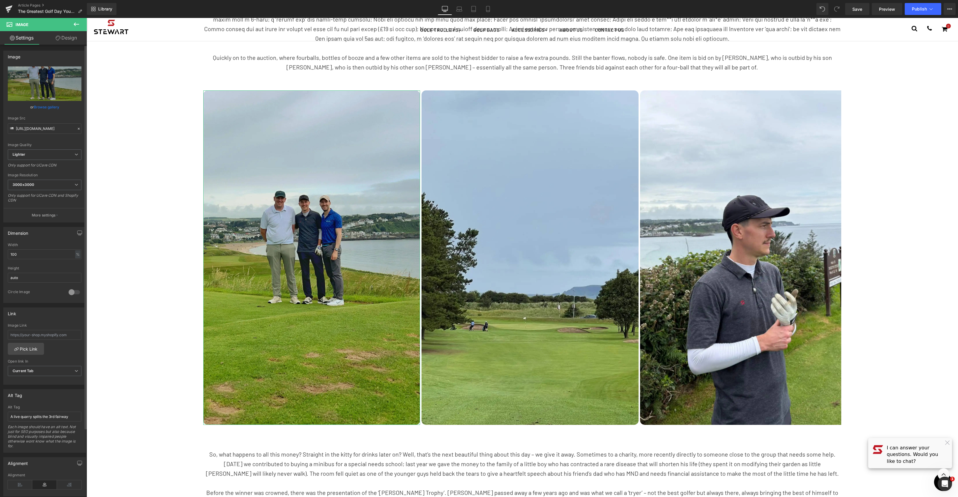
click at [47, 106] on link "Browse gallery" at bounding box center [46, 107] width 25 height 10
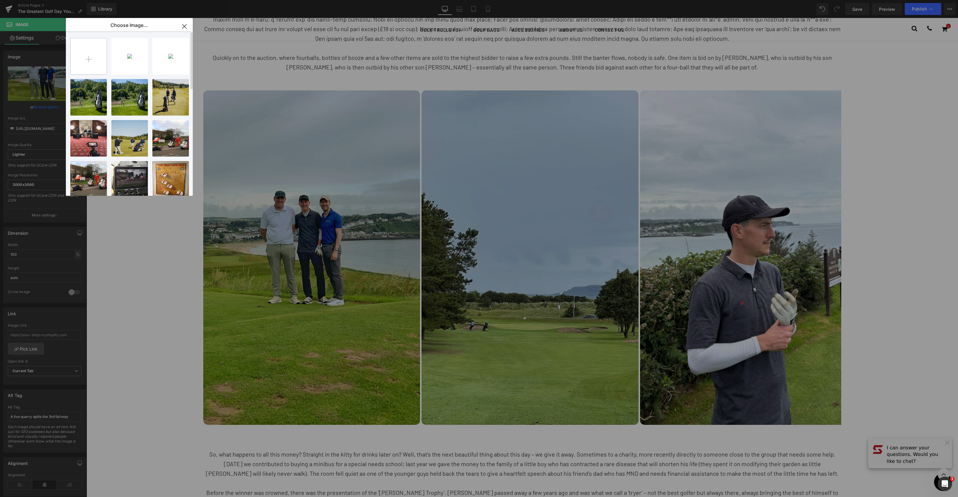
click at [90, 57] on input "file" at bounding box center [89, 56] width 36 height 36
type input "C:\fakepath\Yellow Jacket copy.webp"
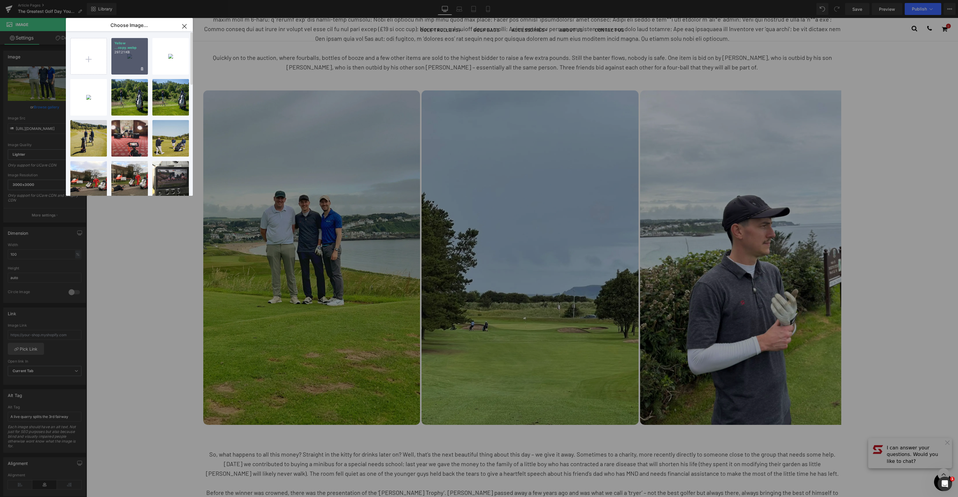
click at [140, 64] on div "Yellow ...copy.webp 297.21 KB" at bounding box center [129, 56] width 37 height 37
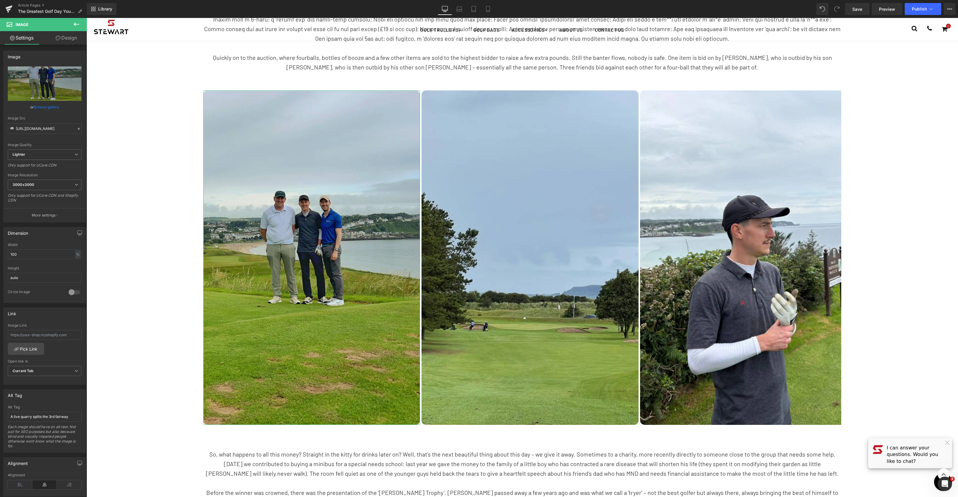
drag, startPoint x: 42, startPoint y: 106, endPoint x: 49, endPoint y: 105, distance: 6.9
click at [42, 106] on link "Browse gallery" at bounding box center [46, 107] width 25 height 10
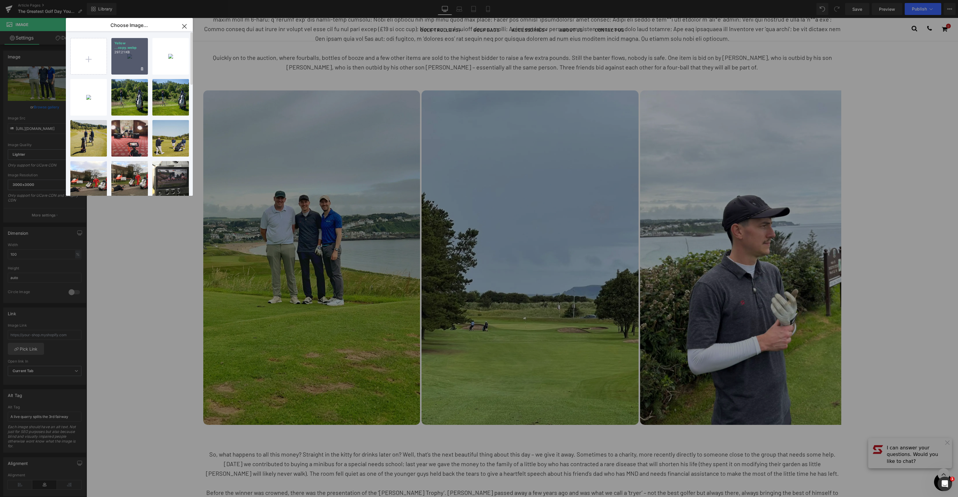
click at [118, 58] on div "Yellow ...copy.webp 297.21 KB" at bounding box center [129, 56] width 37 height 37
type input "[URL][DOMAIN_NAME]"
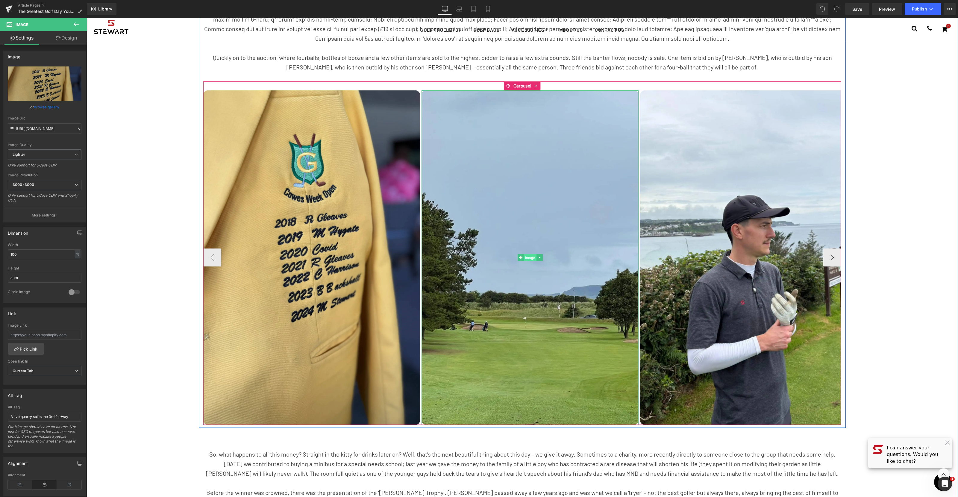
click at [532, 256] on span "Image" at bounding box center [530, 257] width 13 height 7
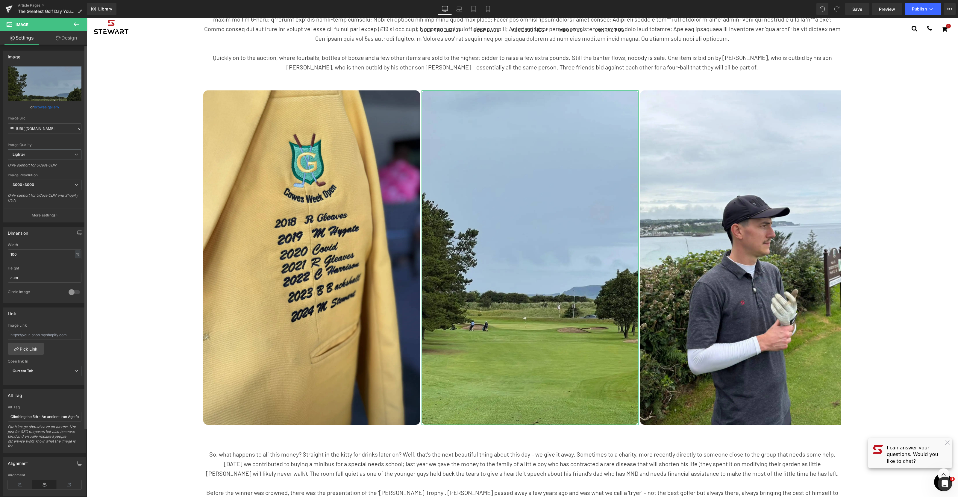
click at [47, 104] on link "Browse gallery" at bounding box center [46, 107] width 25 height 10
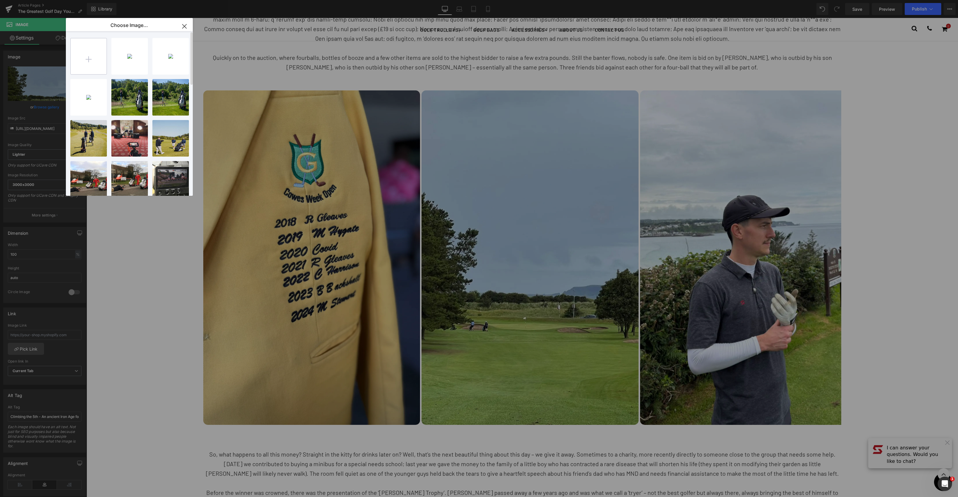
click at [91, 56] on input "file" at bounding box center [89, 56] width 36 height 36
type input "C:\fakepath\[PERSON_NAME] Skateboardcopy.webp"
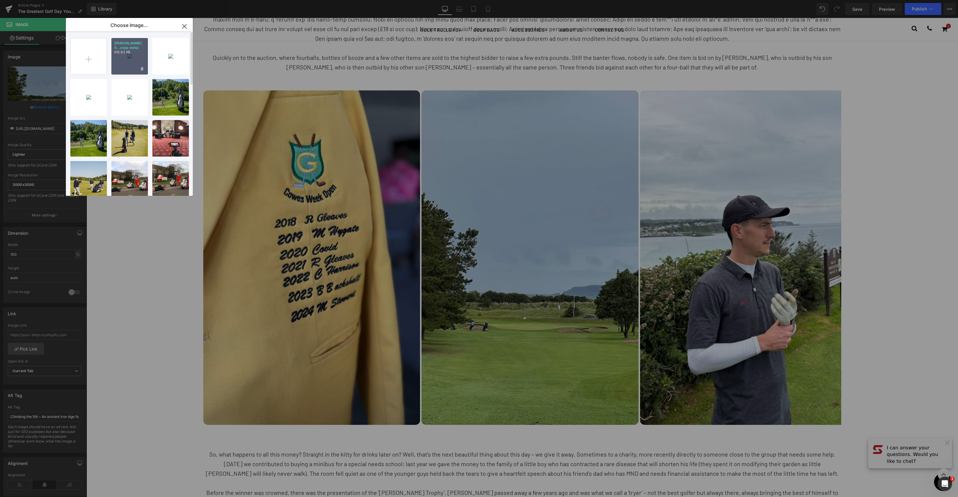
click at [117, 60] on div "[PERSON_NAME] S...copy.webp 612.82 KB" at bounding box center [129, 56] width 37 height 37
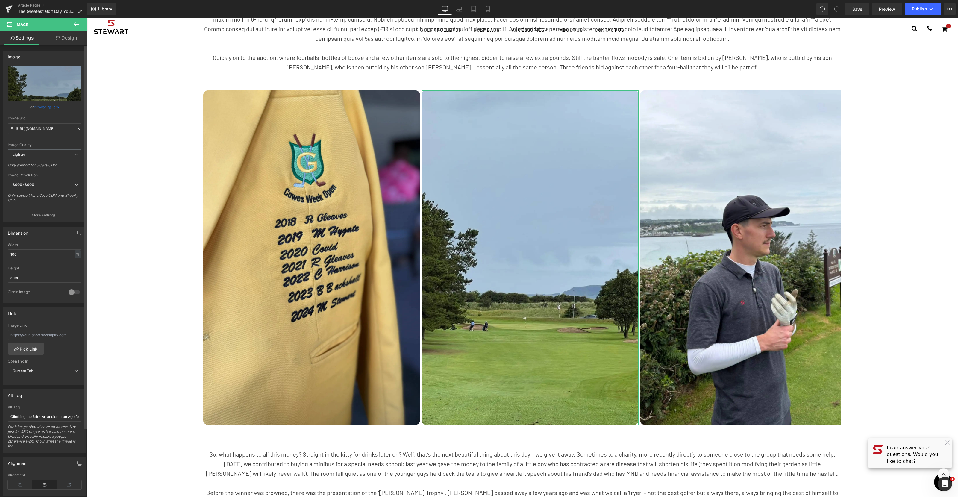
click at [52, 109] on link "Browse gallery" at bounding box center [46, 107] width 25 height 10
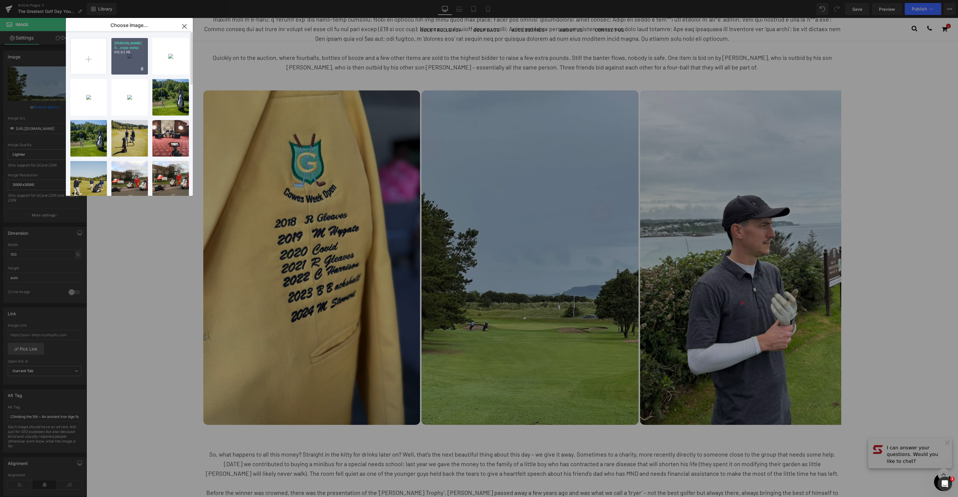
click at [140, 63] on div "[PERSON_NAME] S...copy.webp 612.82 KB" at bounding box center [129, 56] width 37 height 37
type input "[URL][DOMAIN_NAME][PERSON_NAME]"
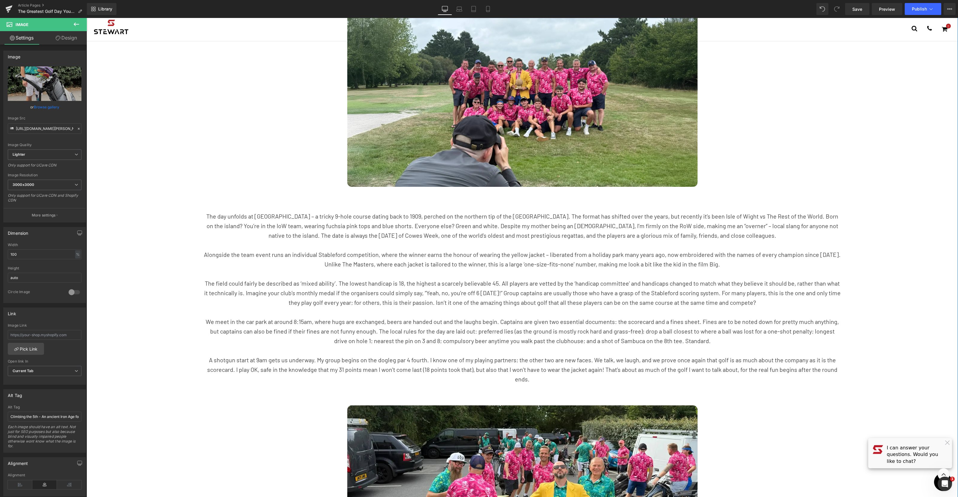
scroll to position [0, 0]
